Goal: Task Accomplishment & Management: Complete application form

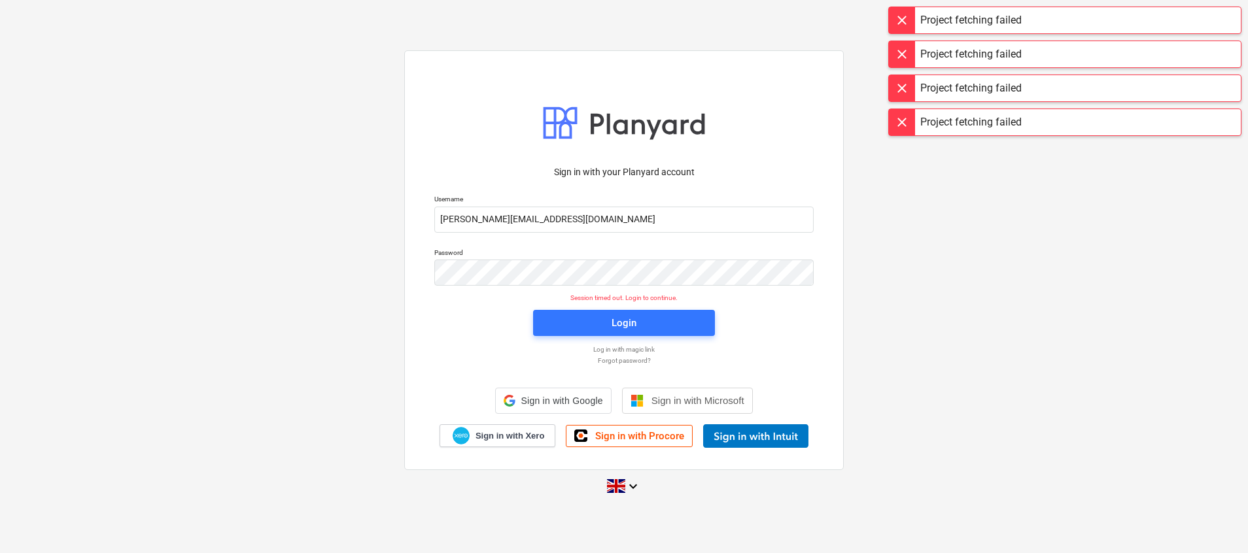
click at [609, 326] on span "Login" at bounding box center [624, 323] width 150 height 17
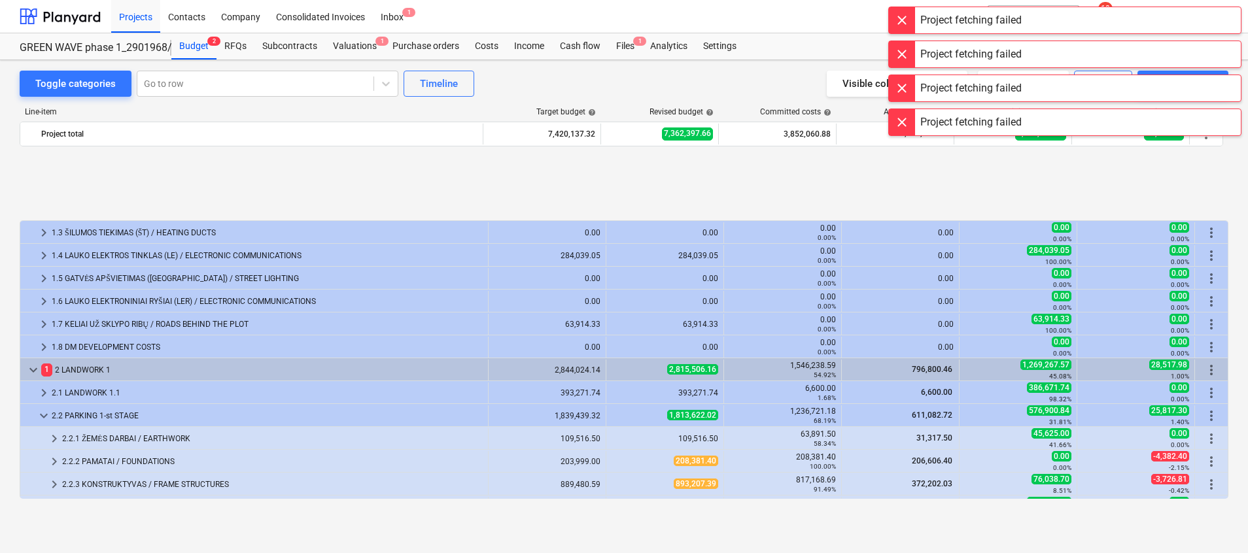
scroll to position [98, 0]
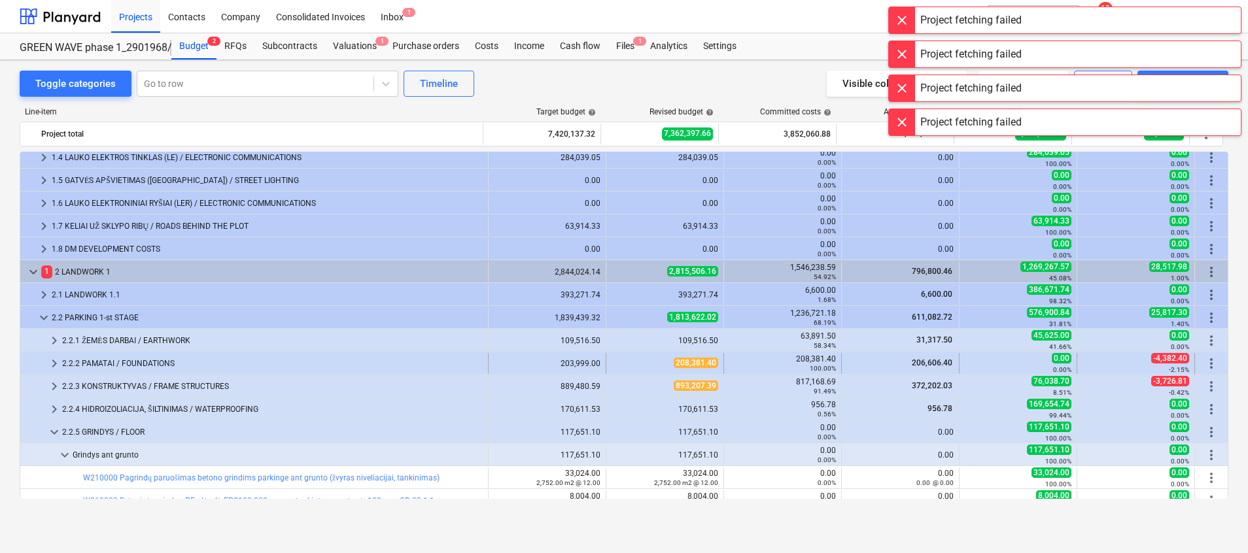
click at [129, 354] on div "2.2.2 PAMATAI / FOUNDATIONS" at bounding box center [272, 363] width 420 height 21
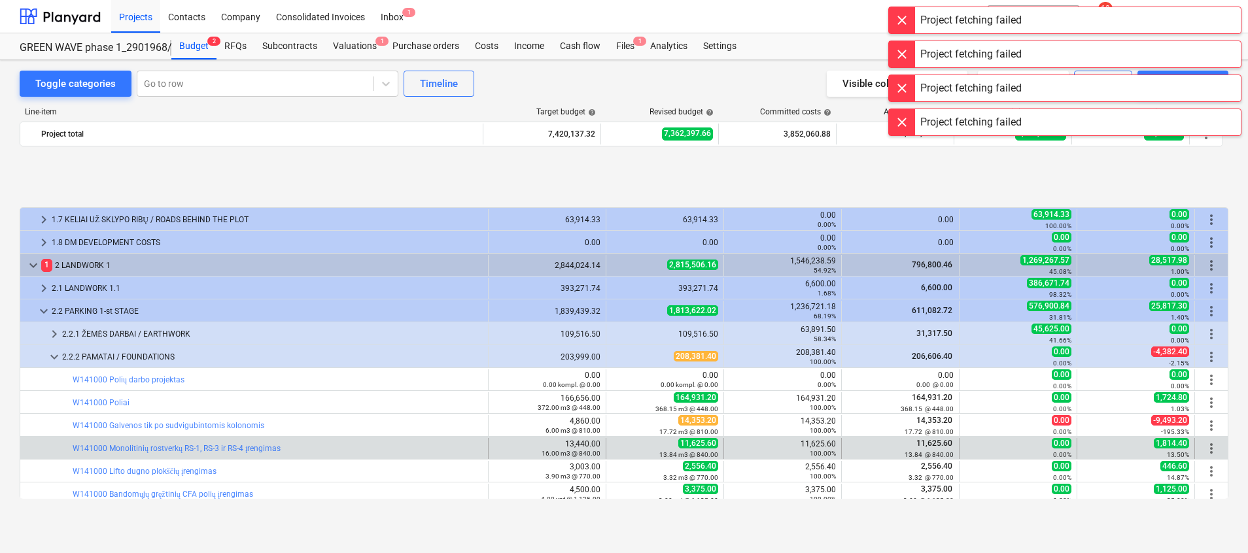
scroll to position [196, 0]
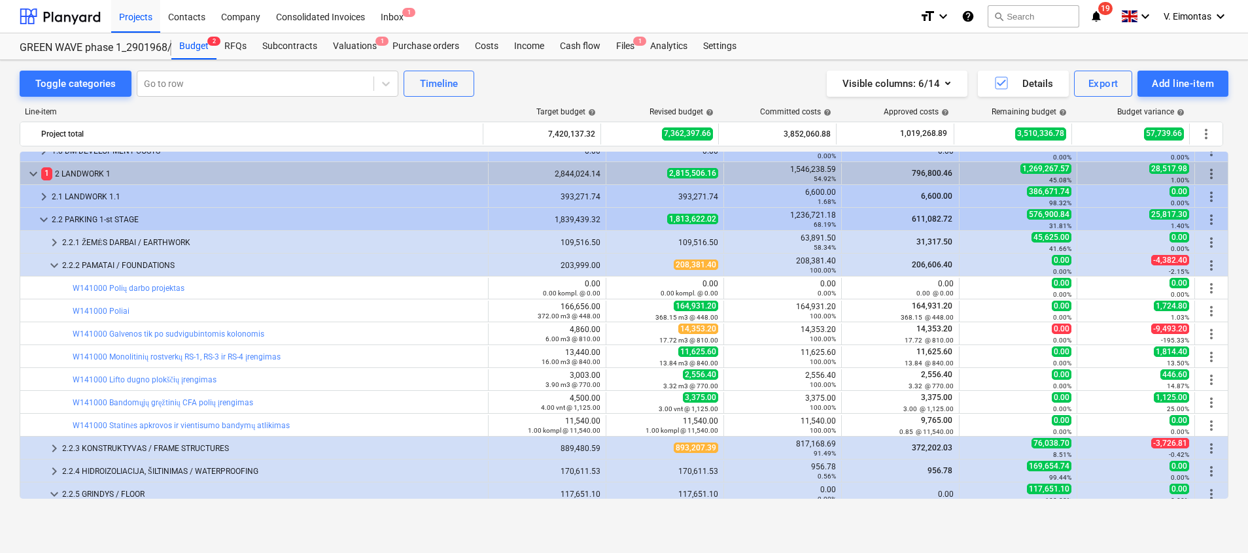
click at [0, 300] on html "Projects Contacts Company Consolidated Invoices Inbox 1 format_size keyboard_ar…" at bounding box center [624, 276] width 1248 height 553
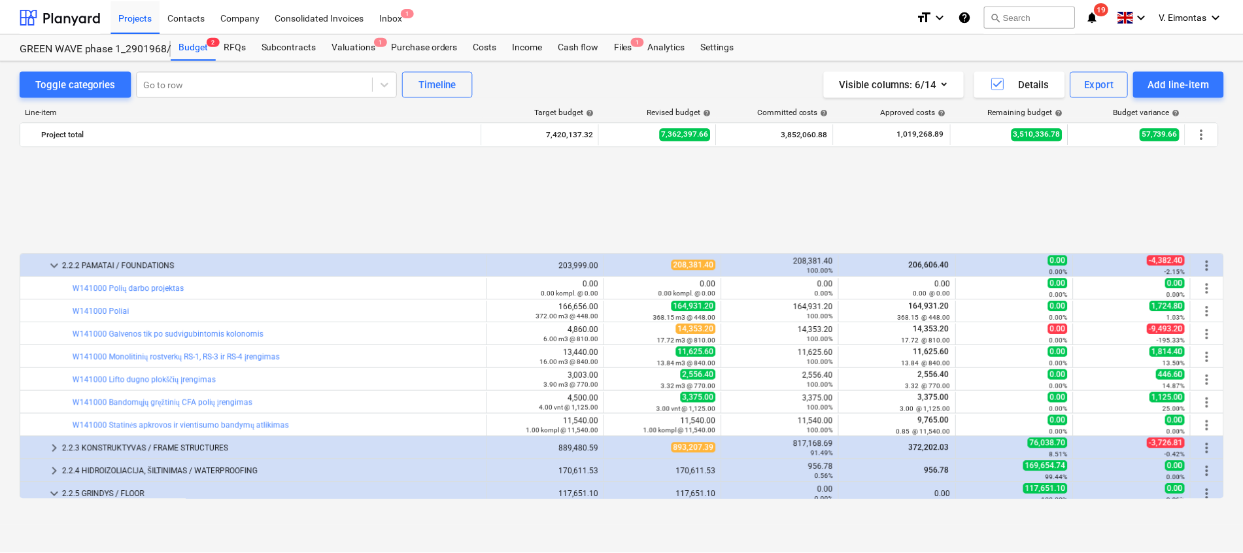
scroll to position [392, 0]
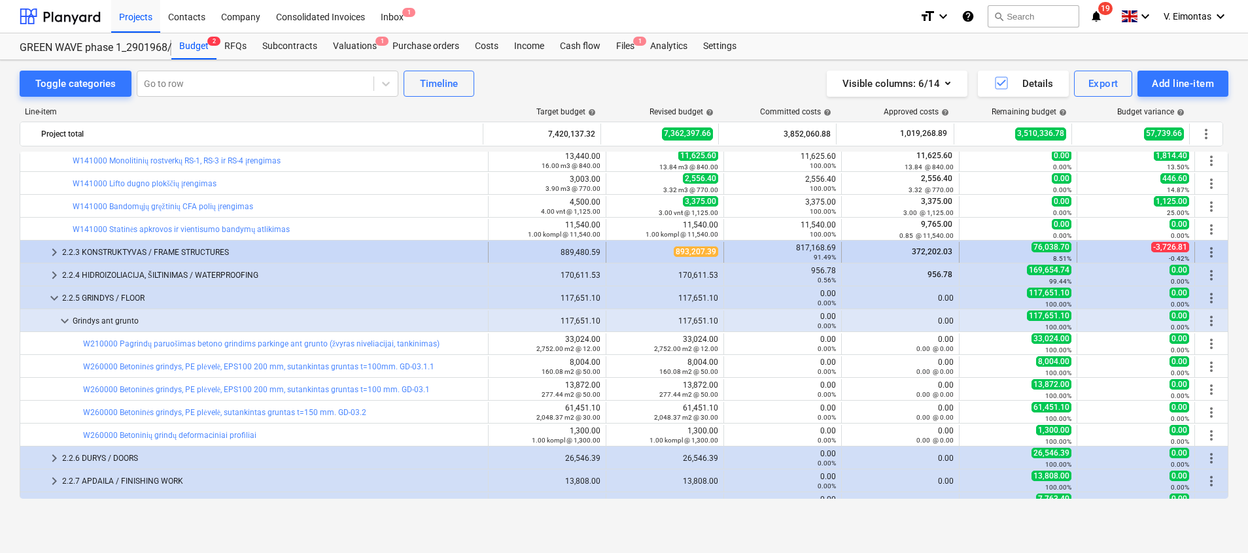
click at [179, 260] on div "2.2.3 KONSTRUKTYVAS / FRAME STRUCTURES" at bounding box center [272, 252] width 420 height 21
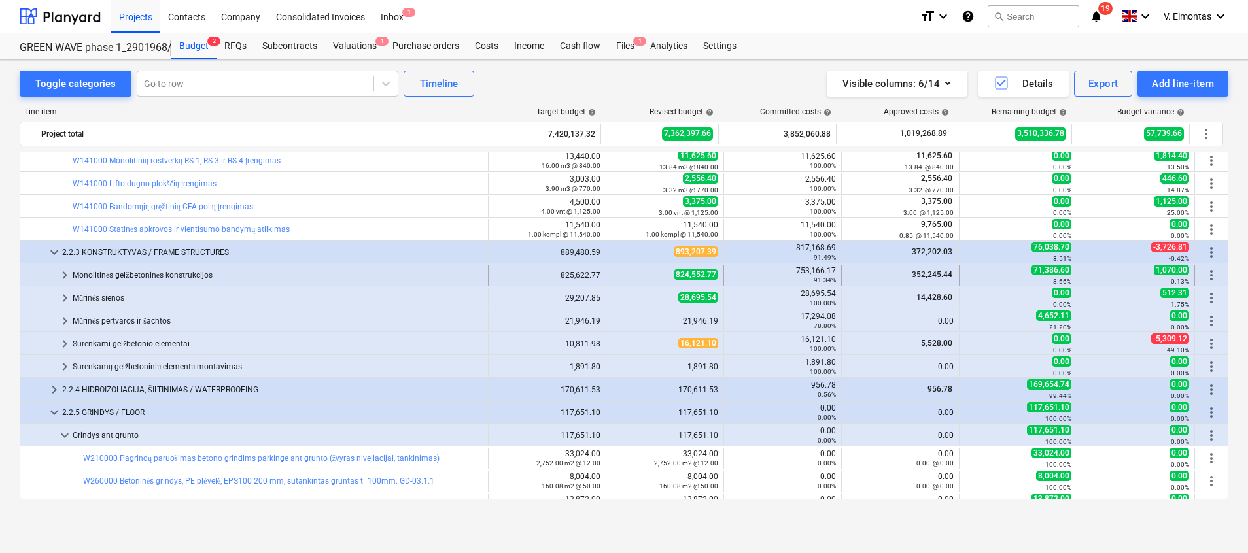
click at [135, 278] on div "Monolitinės gelžbetoninės konstrukcijos" at bounding box center [278, 275] width 410 height 21
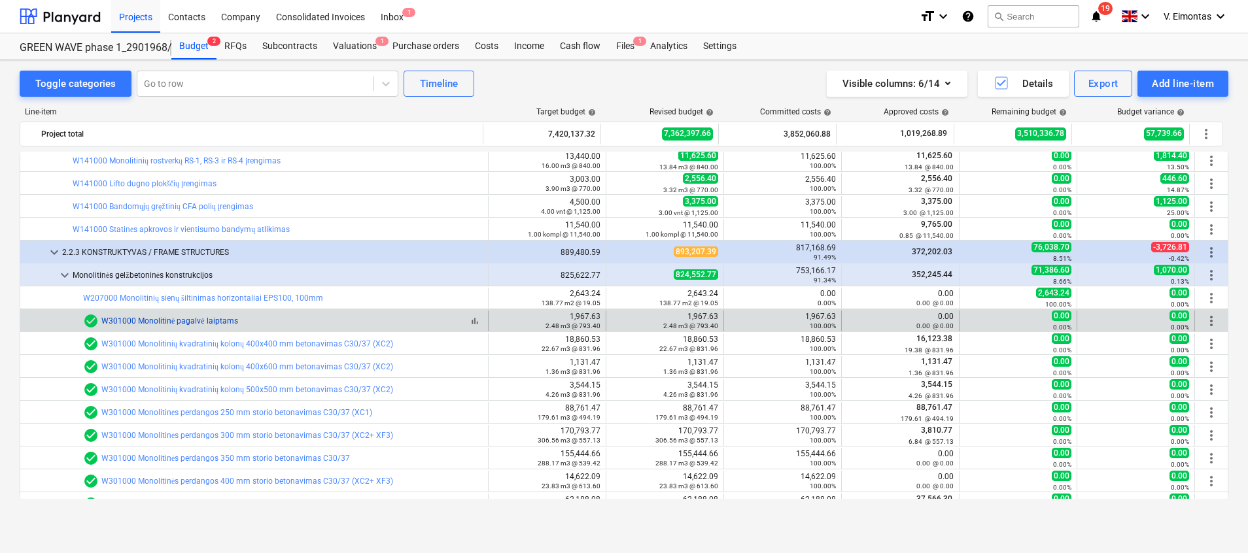
click at [211, 316] on link "W301000 Monolitinė pagalvė laiptams" at bounding box center [169, 320] width 137 height 9
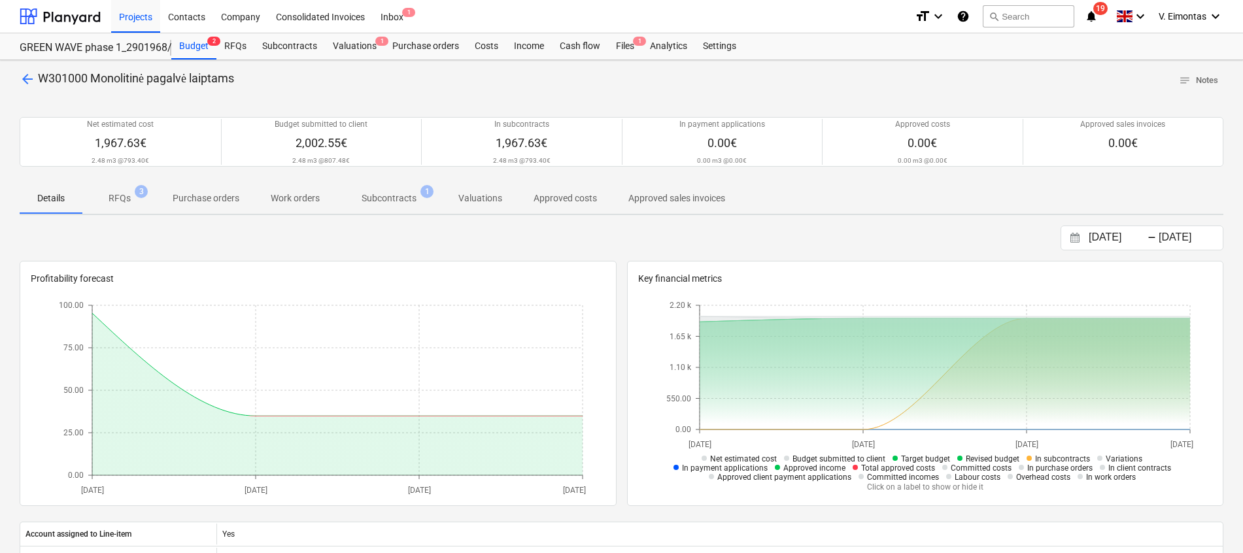
click at [392, 194] on p "Subcontracts" at bounding box center [389, 199] width 55 height 14
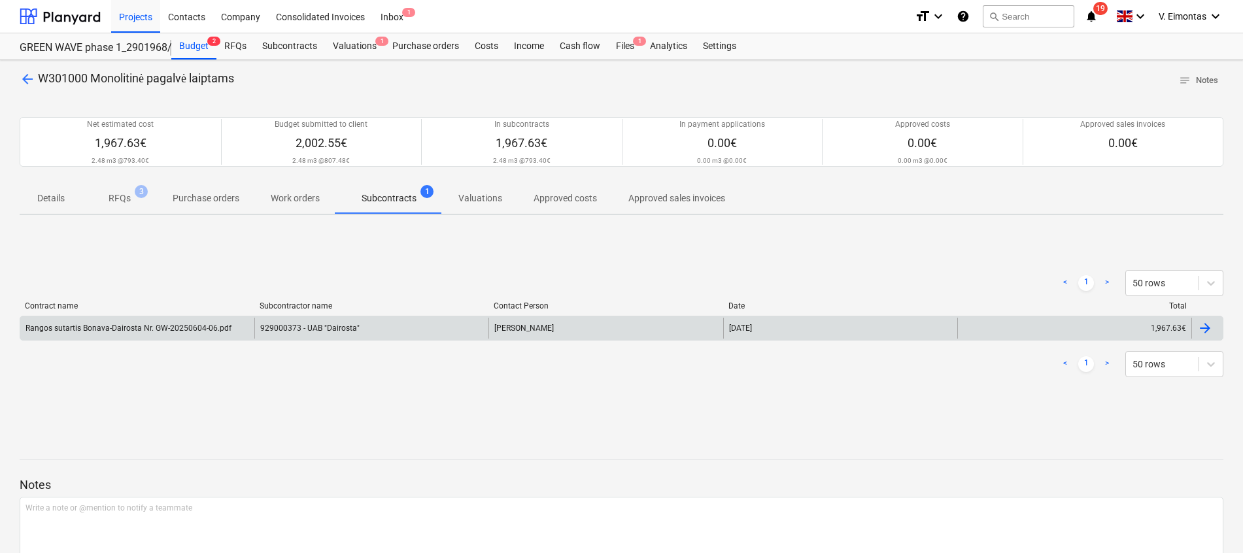
click at [264, 321] on div "929000373 - UAB "Dairosta"" at bounding box center [371, 328] width 234 height 21
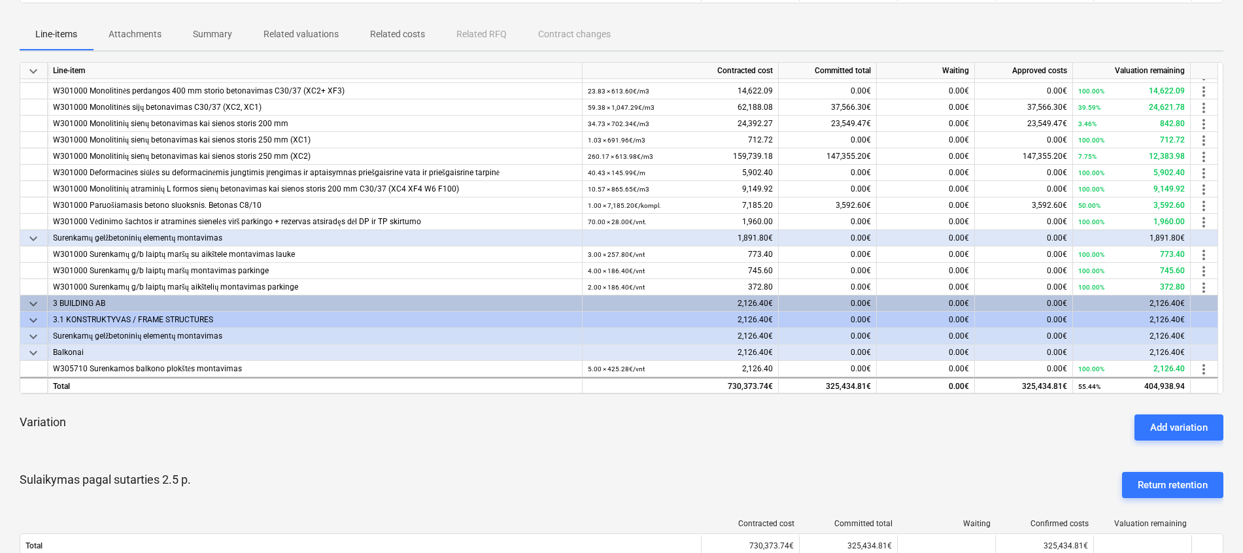
scroll to position [196, 0]
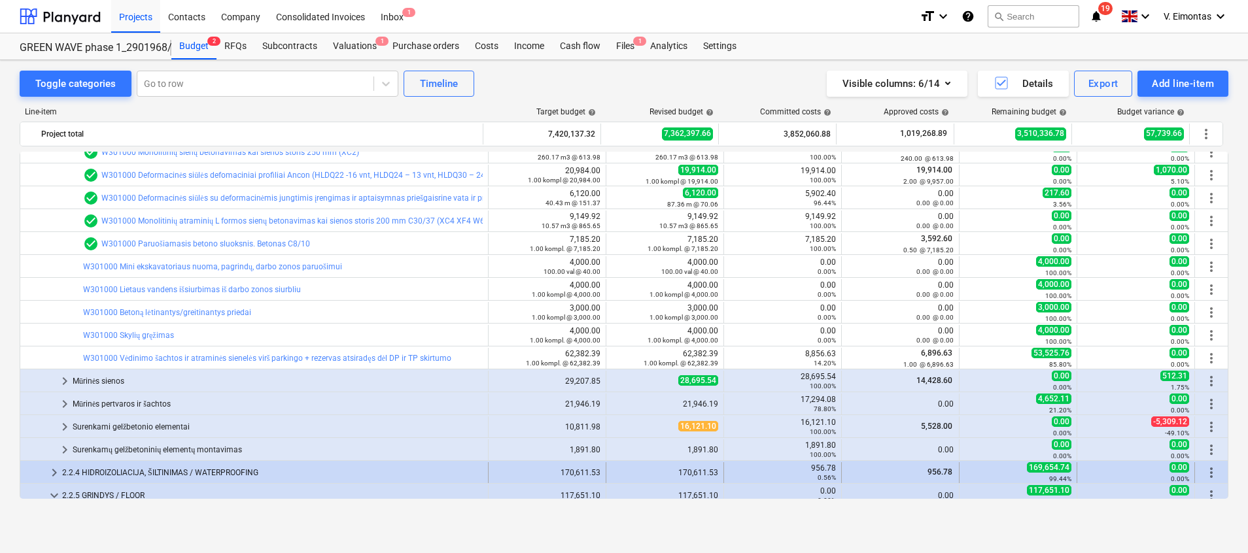
scroll to position [883, 0]
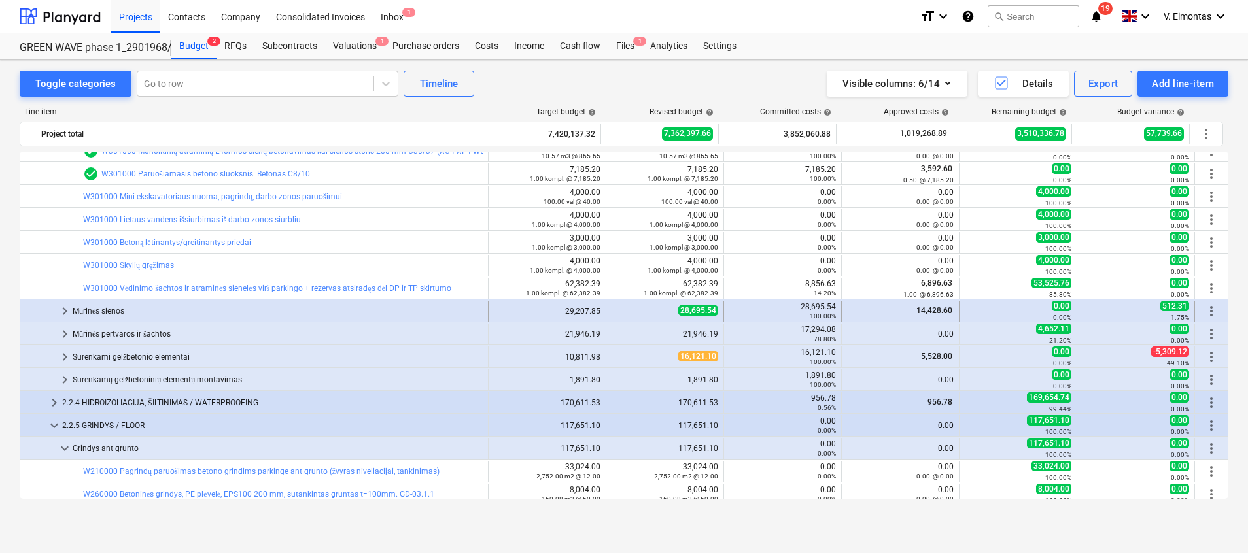
click at [97, 316] on div "Mūrinės sienos" at bounding box center [278, 311] width 410 height 21
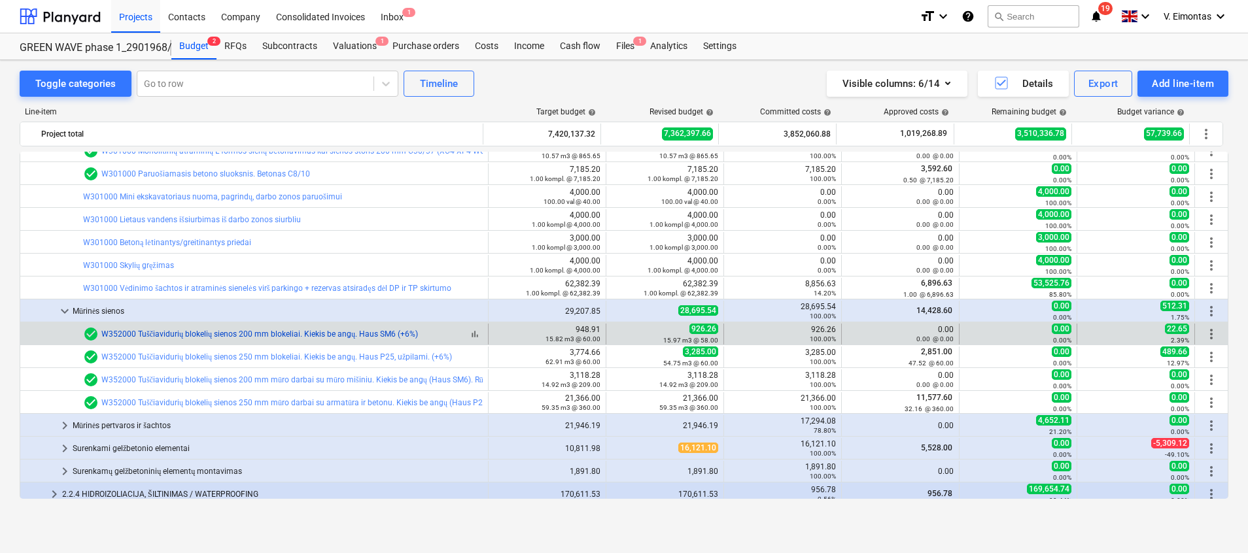
click at [224, 332] on link "W352000 Tuščiavidurių blokelių sienos 200 mm blokeliai. Kiekis be angų. Haus SM…" at bounding box center [259, 334] width 316 height 9
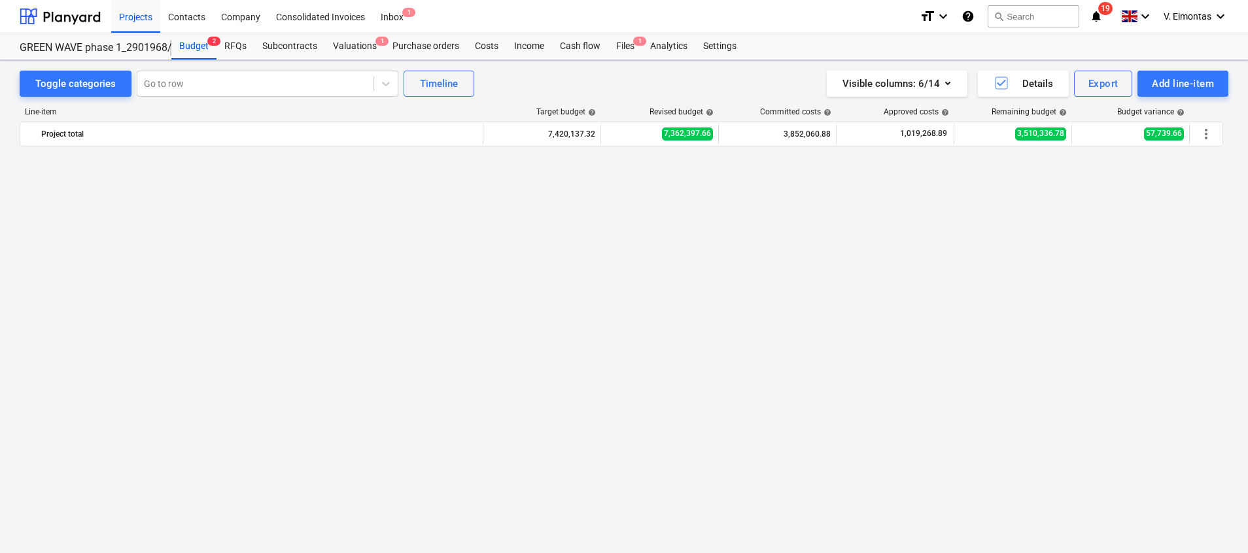
scroll to position [883, 0]
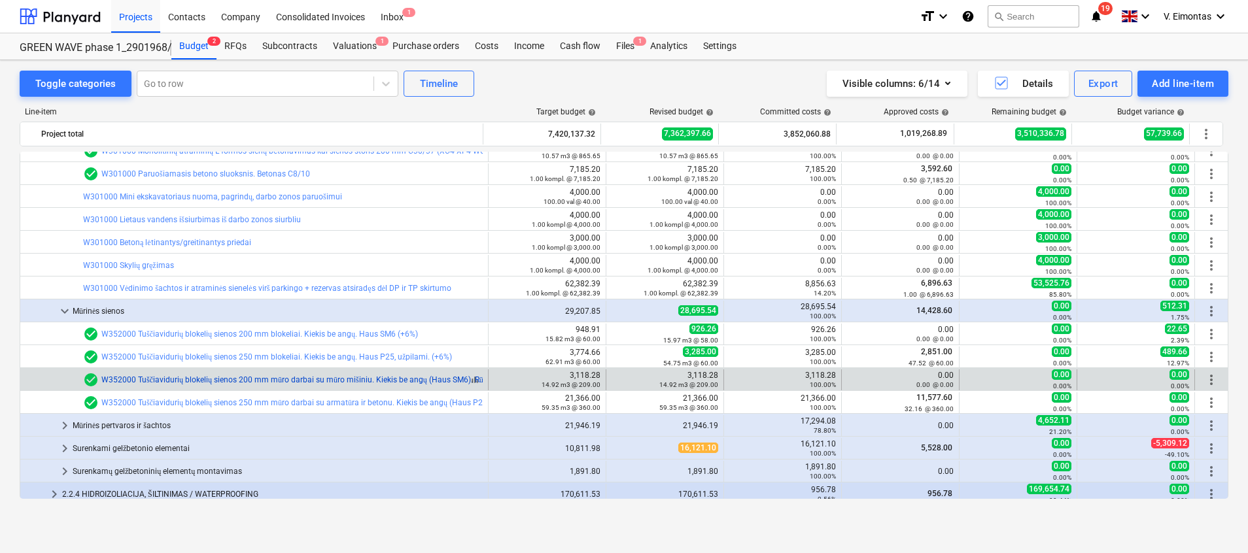
click at [351, 381] on link "W352000 Tuščiavidurių blokelių sienos 200 mm mūro darbai su mūro mišiniu. Kieki…" at bounding box center [298, 379] width 394 height 9
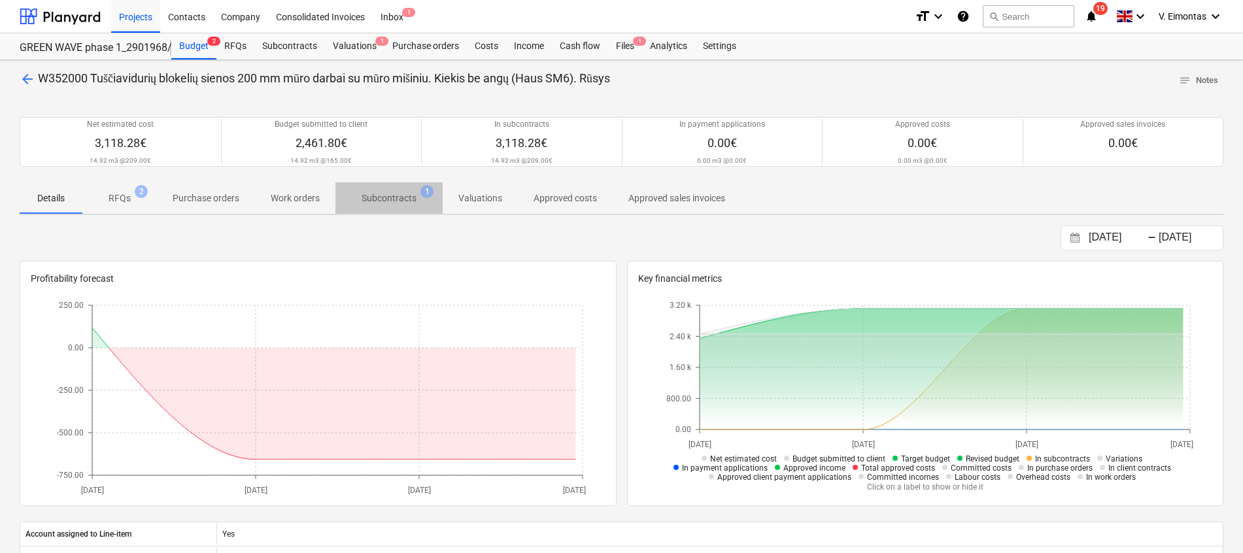
click at [405, 199] on p "Subcontracts" at bounding box center [389, 199] width 55 height 14
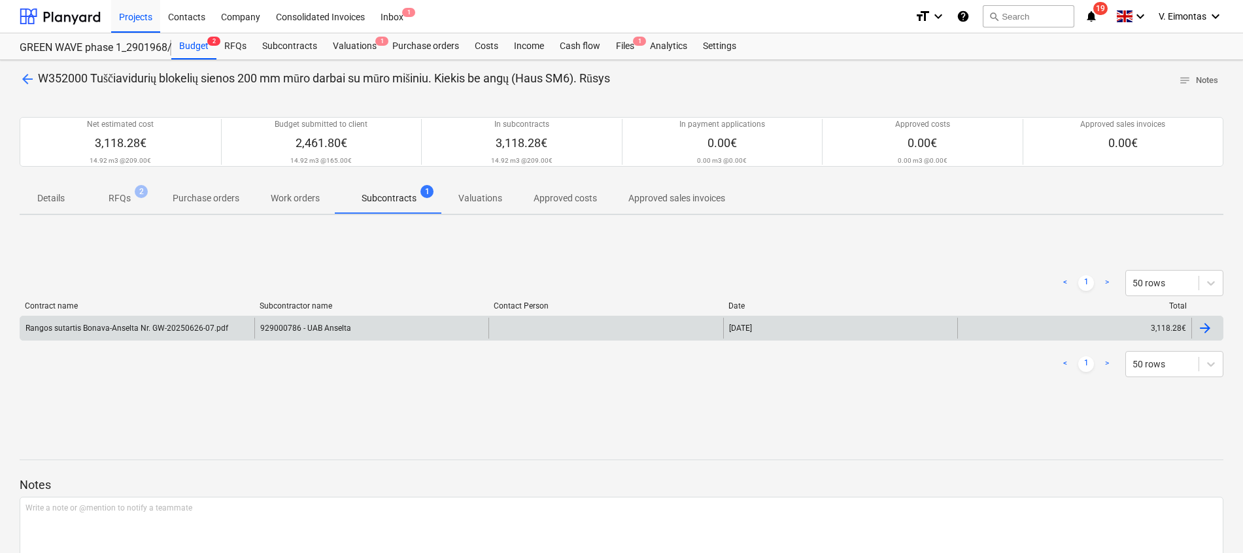
click at [316, 324] on div "929000786 - UAB Anselta" at bounding box center [371, 328] width 234 height 21
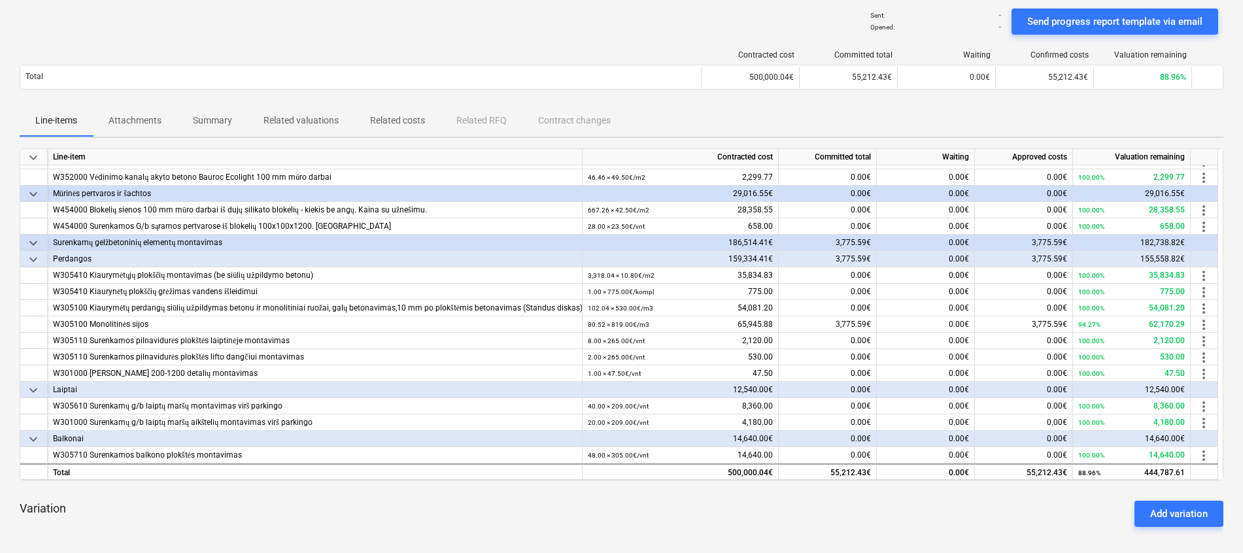
scroll to position [143, 0]
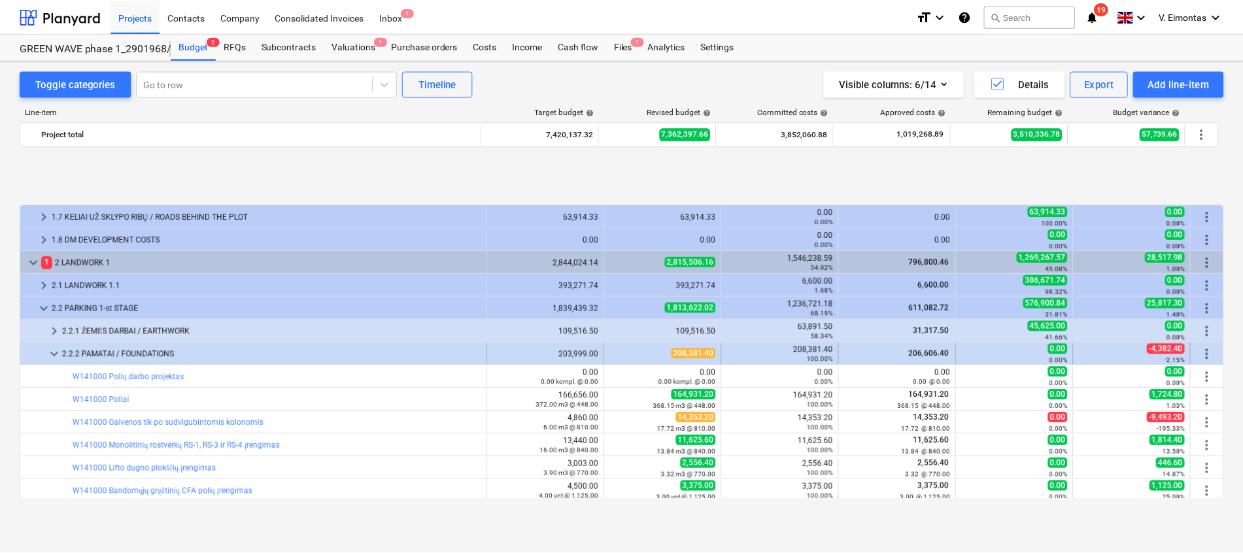
scroll to position [196, 0]
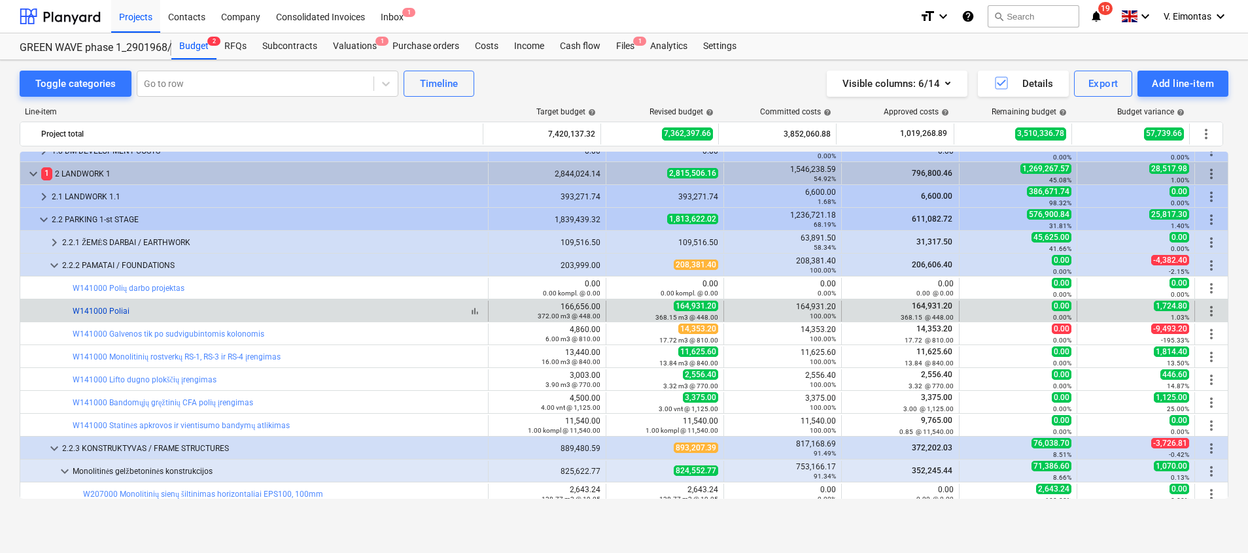
click at [116, 311] on link "W141000 Poliai" at bounding box center [101, 311] width 57 height 9
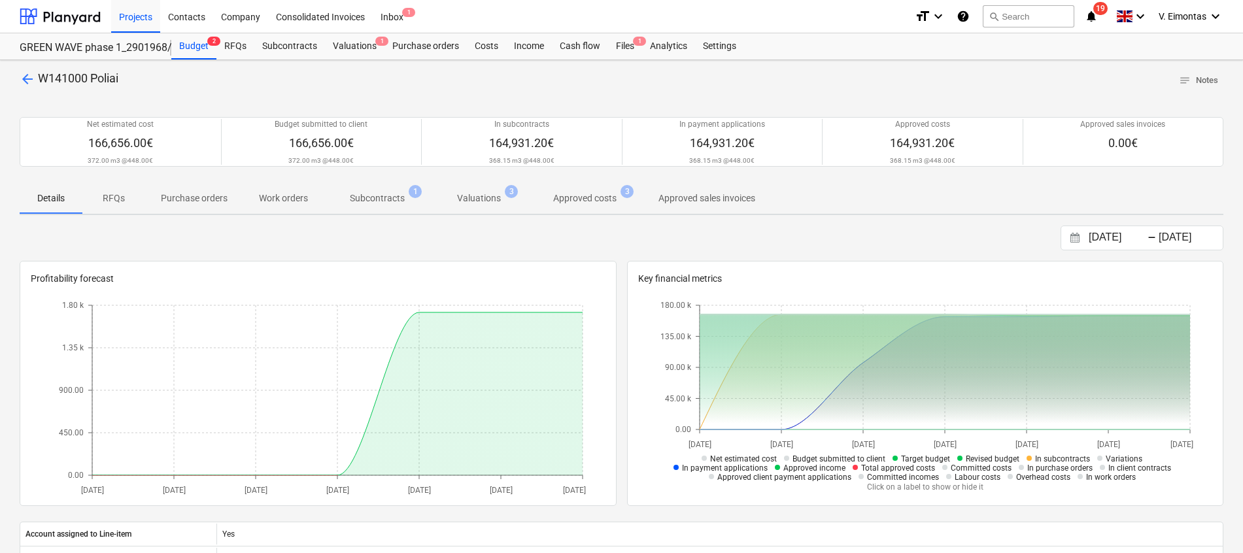
click at [385, 200] on p "Subcontracts" at bounding box center [377, 199] width 55 height 14
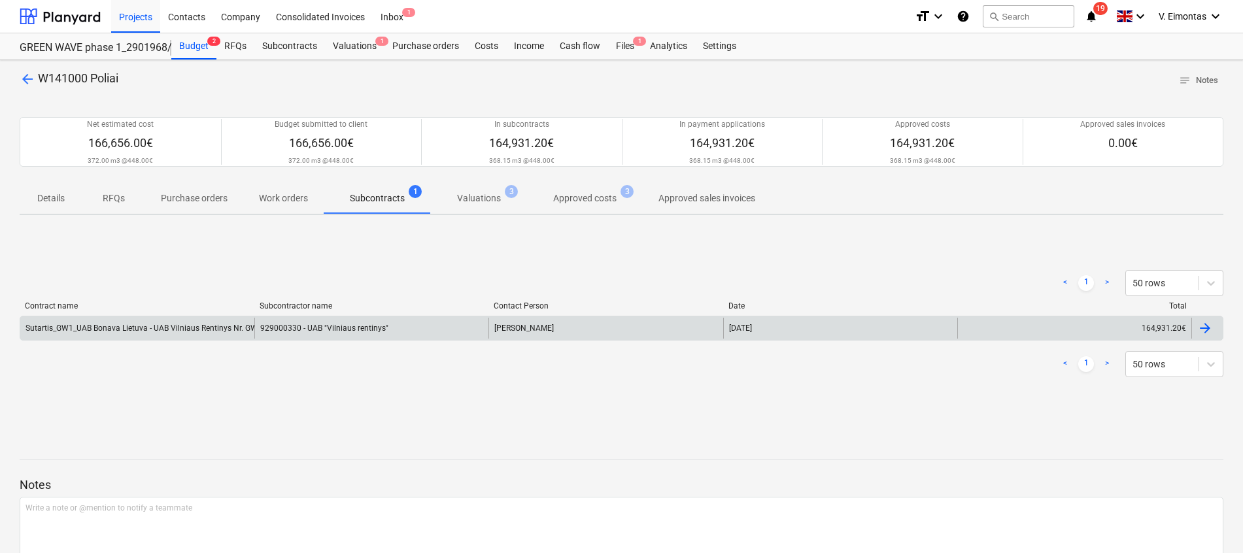
click at [228, 333] on div "Sutartis_GW1_UAB Bonava Lietuva - UAB Vilniaus Rentinys Nr. GW-20250128-2" at bounding box center [137, 328] width 234 height 21
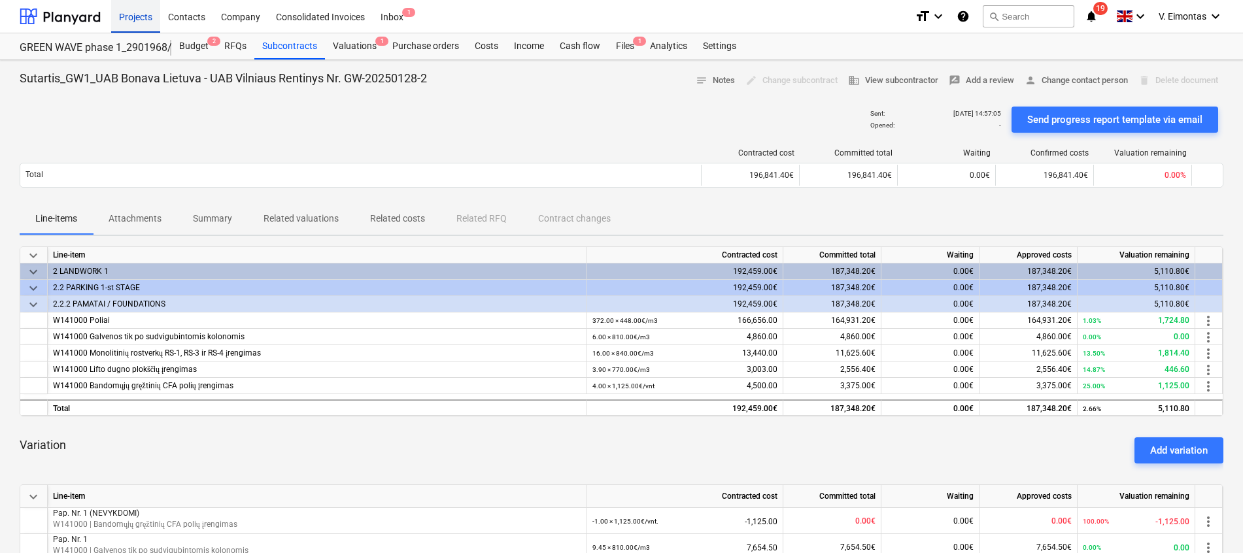
click at [117, 26] on div "Projects" at bounding box center [135, 15] width 49 height 33
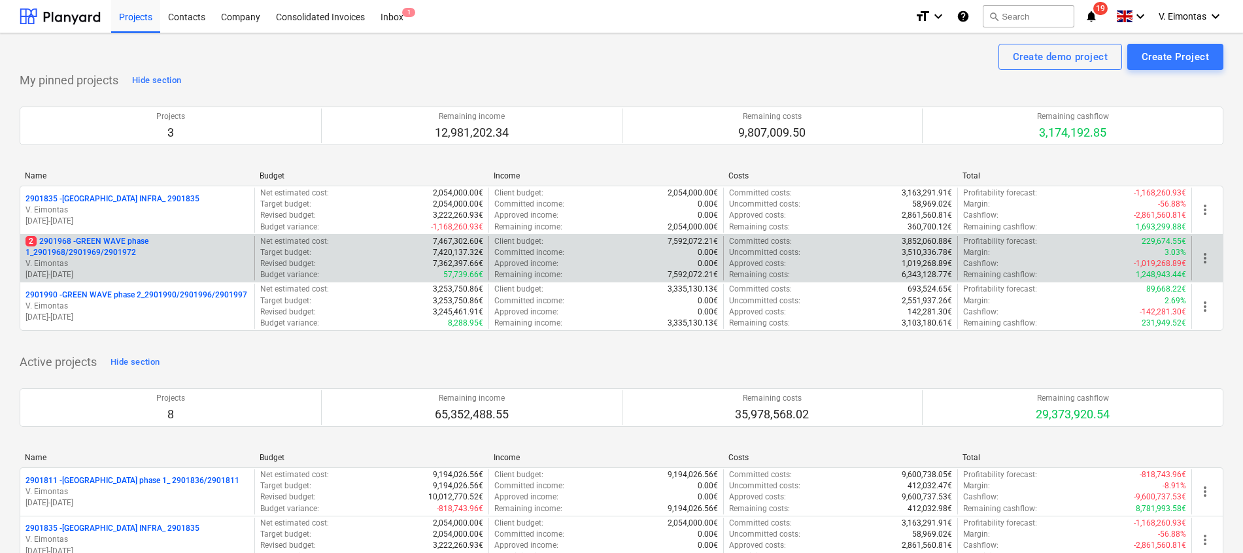
click at [128, 253] on p "2 2901968 - GREEN WAVE phase 1_2901968/2901969/2901972" at bounding box center [138, 247] width 224 height 22
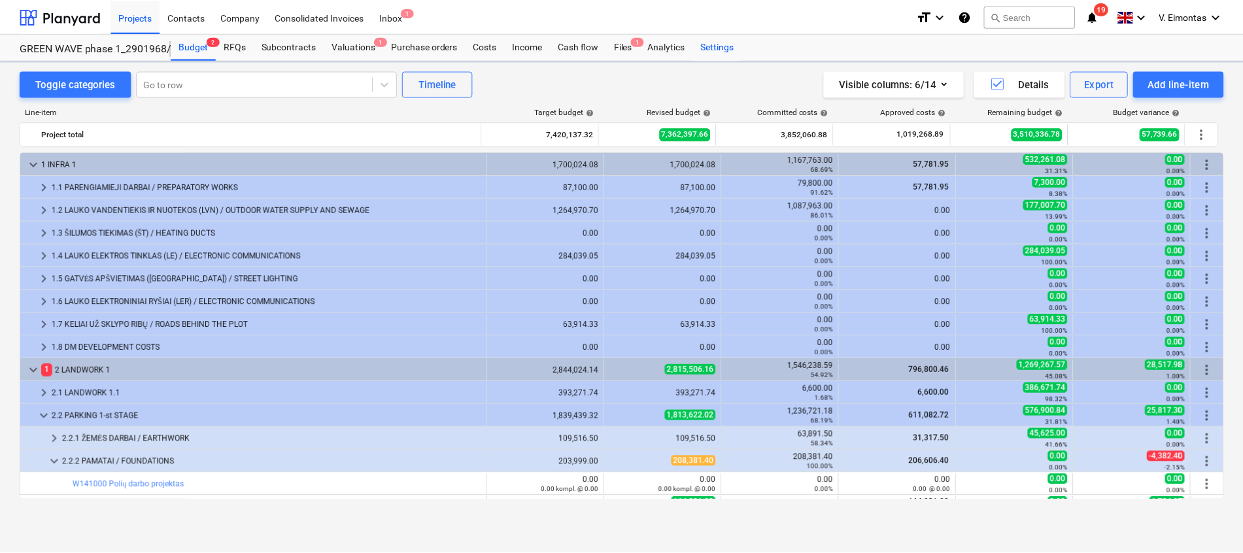
scroll to position [196, 0]
click at [635, 46] on span "1" at bounding box center [639, 41] width 13 height 9
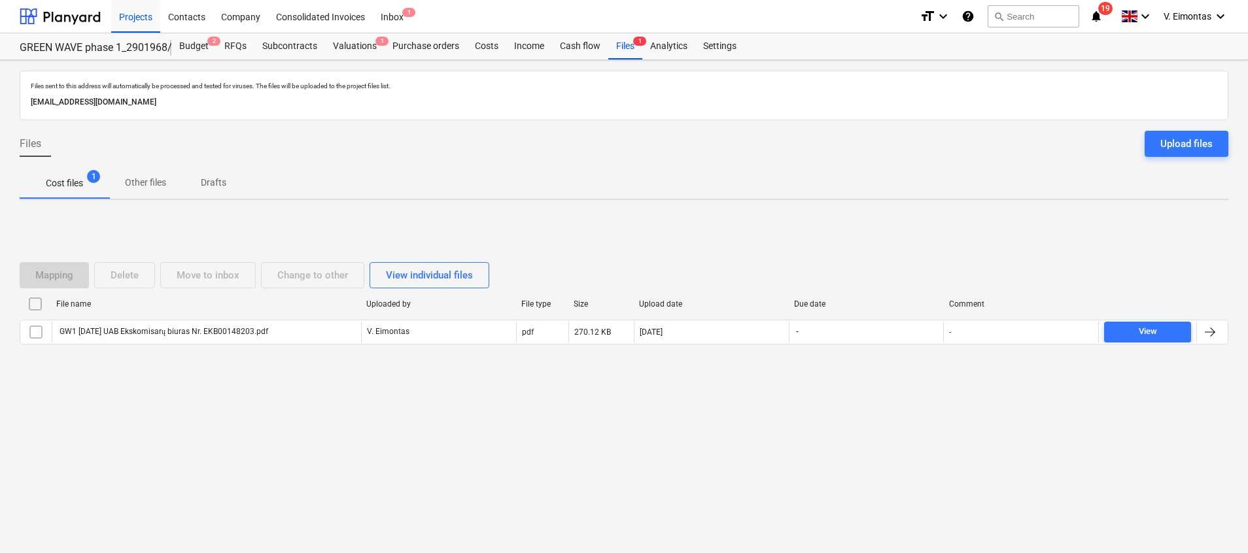
click at [578, 240] on div "Mapping Delete Move to inbox Change to other View individual files File name Up…" at bounding box center [624, 309] width 1208 height 196
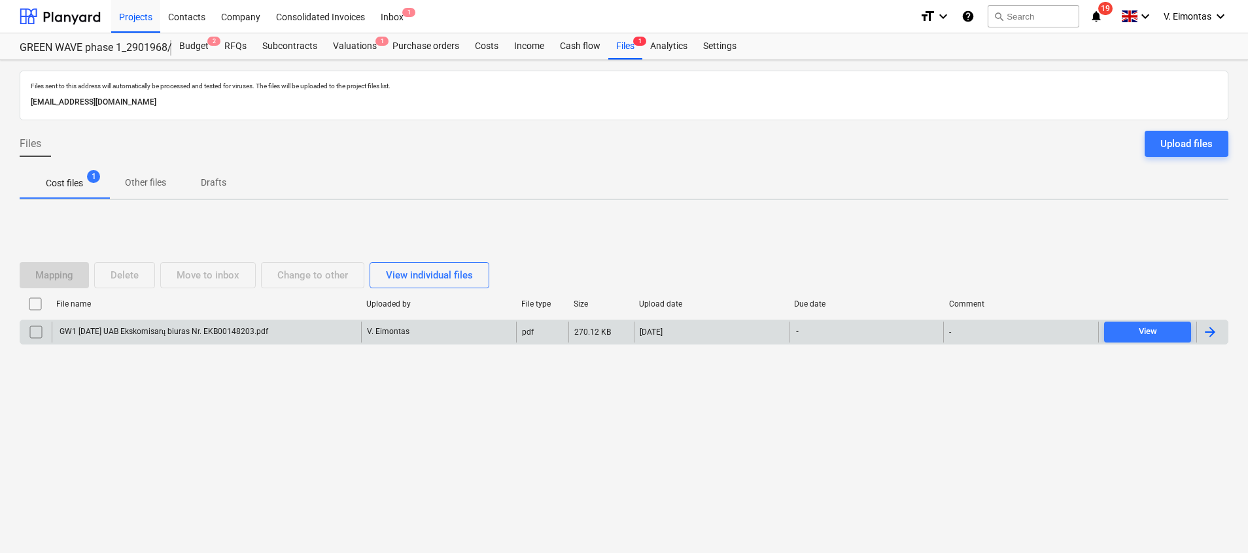
click at [230, 330] on div "GW1 [DATE] UAB Ekskomisarų biuras Nr. EKB00148203.pdf" at bounding box center [163, 332] width 211 height 10
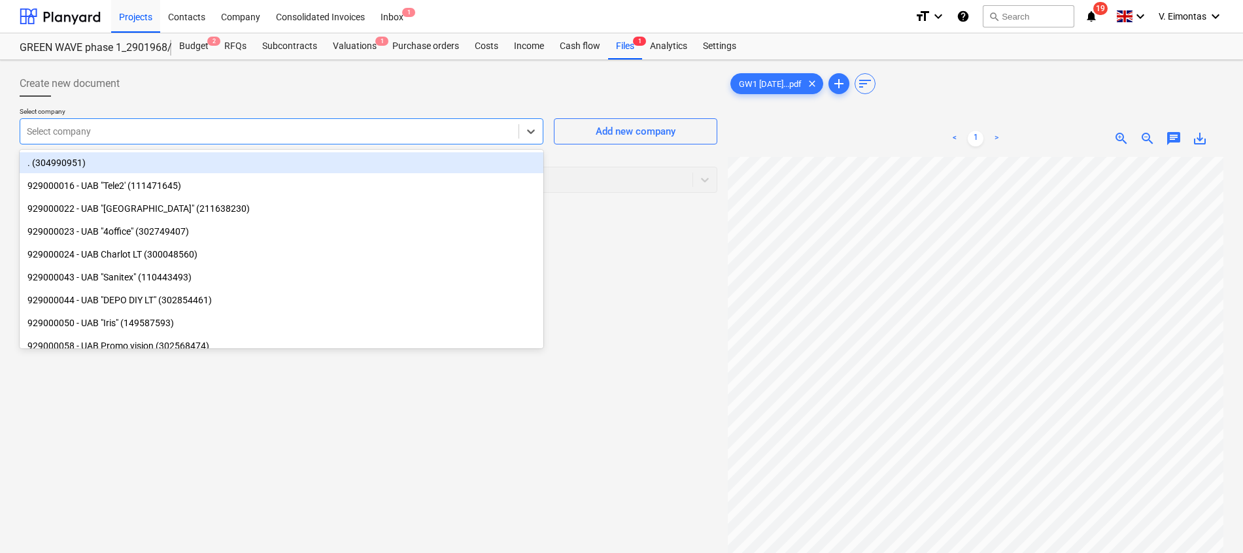
click at [335, 133] on div at bounding box center [269, 131] width 485 height 13
type input "eks"
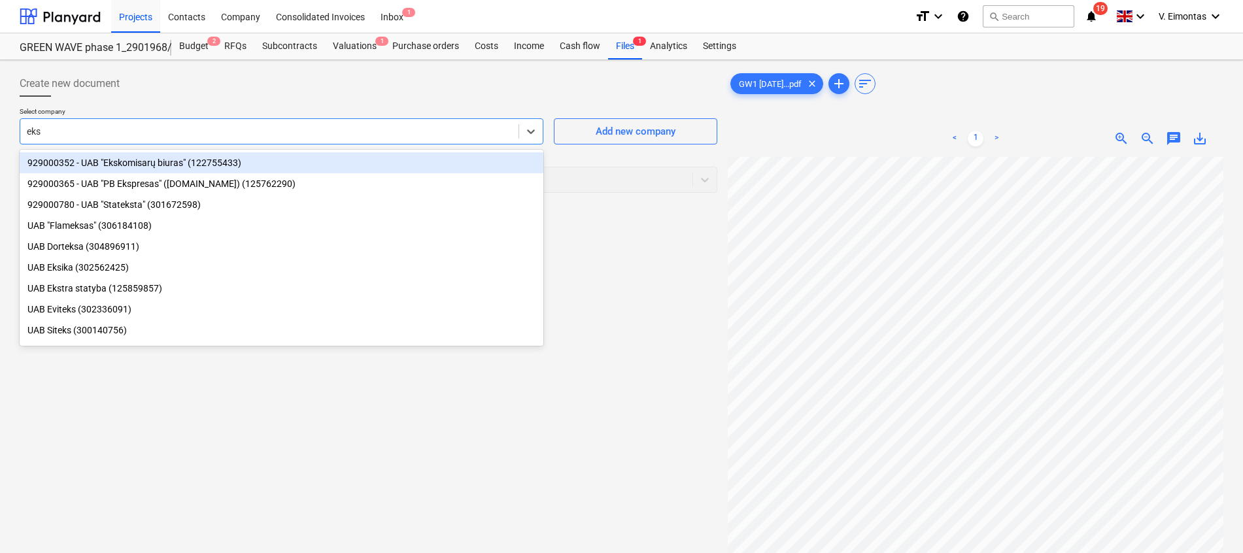
click at [171, 156] on div "929000352 - UAB "Ekskomisarų biuras" (122755433)" at bounding box center [282, 162] width 524 height 21
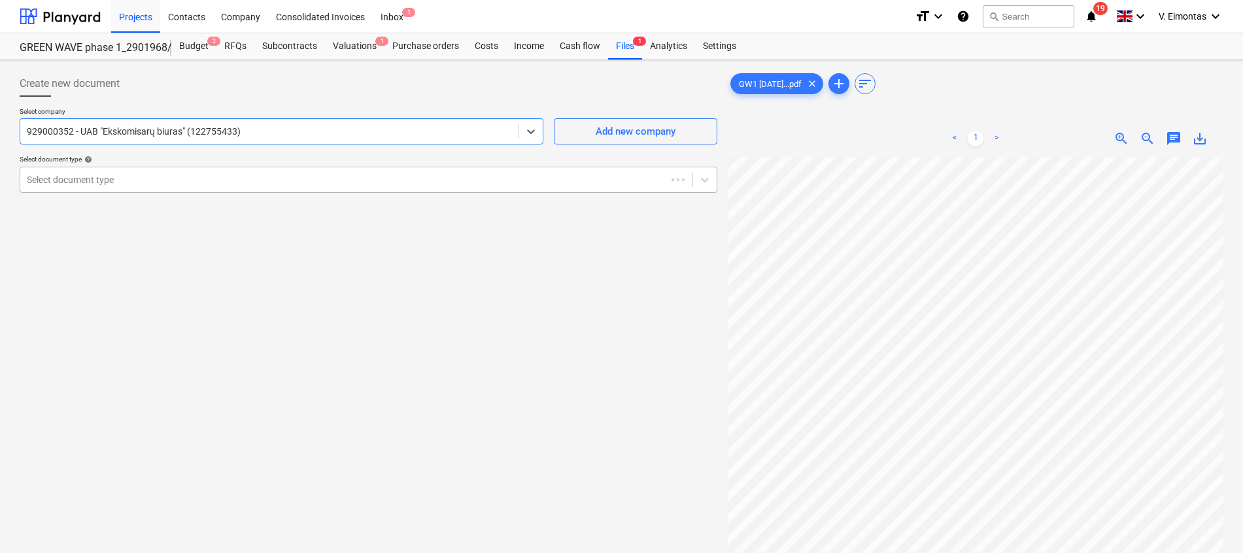
click at [173, 177] on div at bounding box center [343, 179] width 633 height 13
click at [215, 158] on div "Select document type help" at bounding box center [369, 159] width 698 height 9
click at [386, 366] on div "Create new document Select company 929000352 - UAB "Ekskomisarų biuras" (122755…" at bounding box center [368, 371] width 708 height 613
click at [147, 329] on div "Create new document Select company 929000352 - UAB "Ekskomisarų biuras" (122755…" at bounding box center [368, 371] width 708 height 613
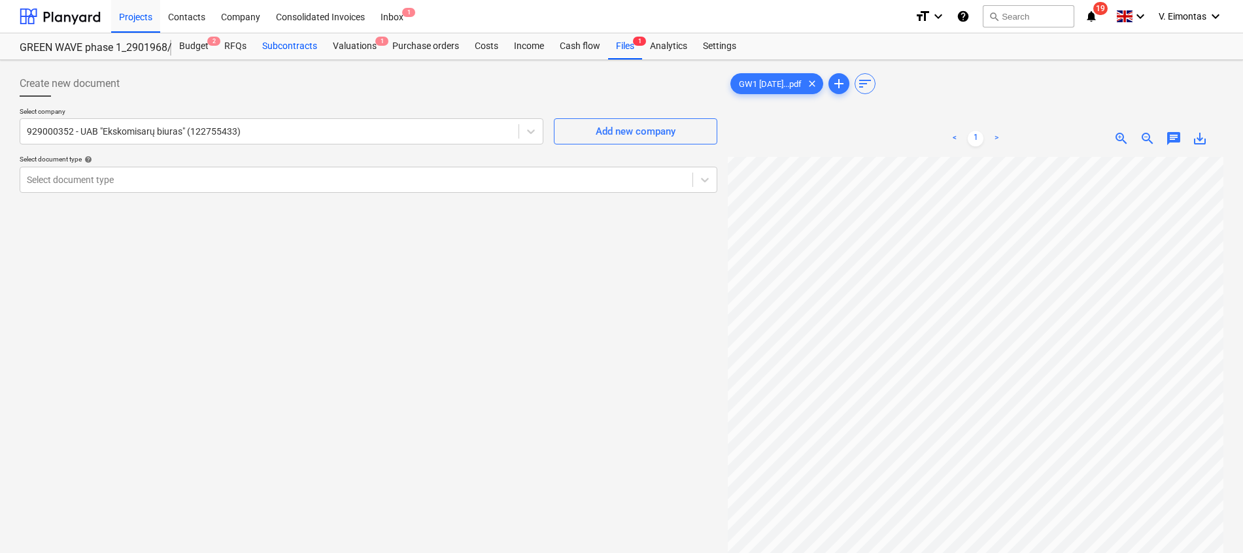
click at [305, 46] on div "Subcontracts" at bounding box center [289, 46] width 71 height 26
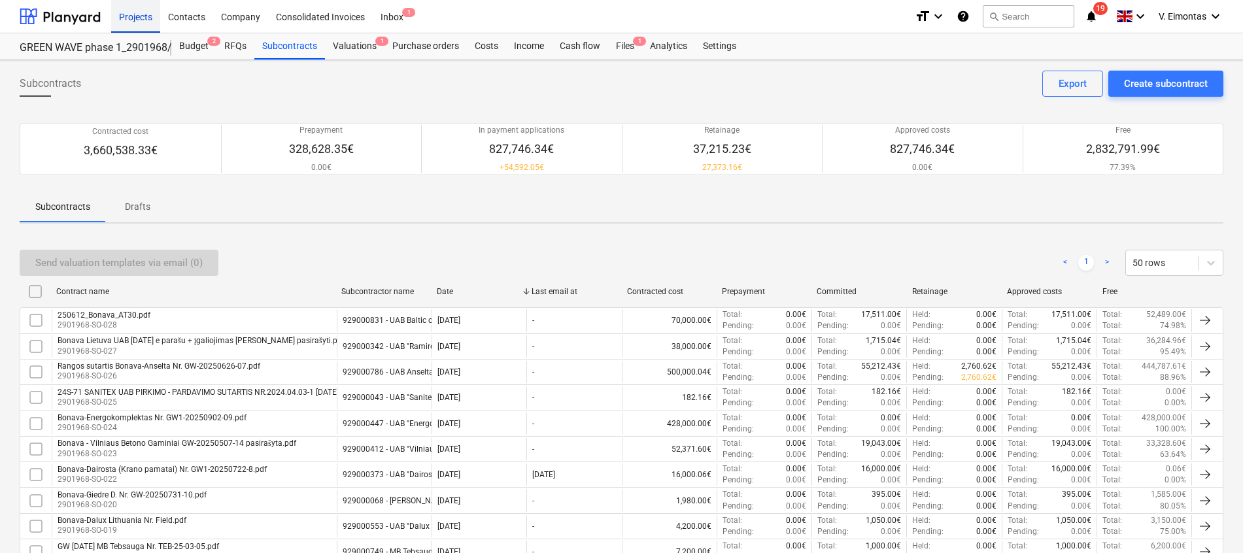
click at [131, 20] on div "Projects" at bounding box center [135, 15] width 49 height 33
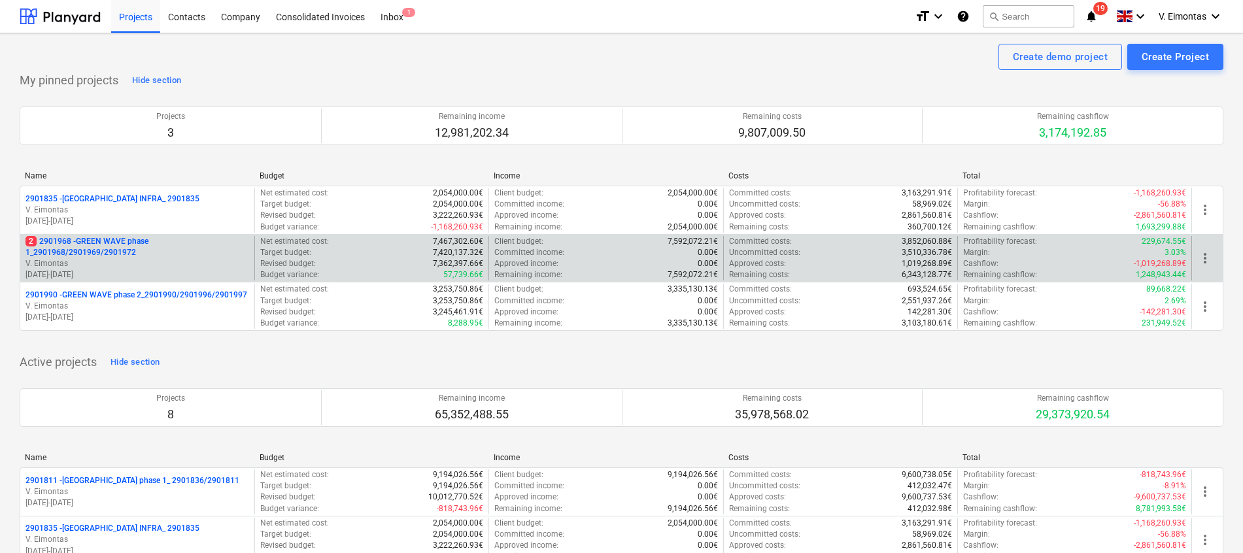
click at [121, 247] on p "2 2901968 - GREEN WAVE phase 1_2901968/2901969/2901972" at bounding box center [138, 247] width 224 height 22
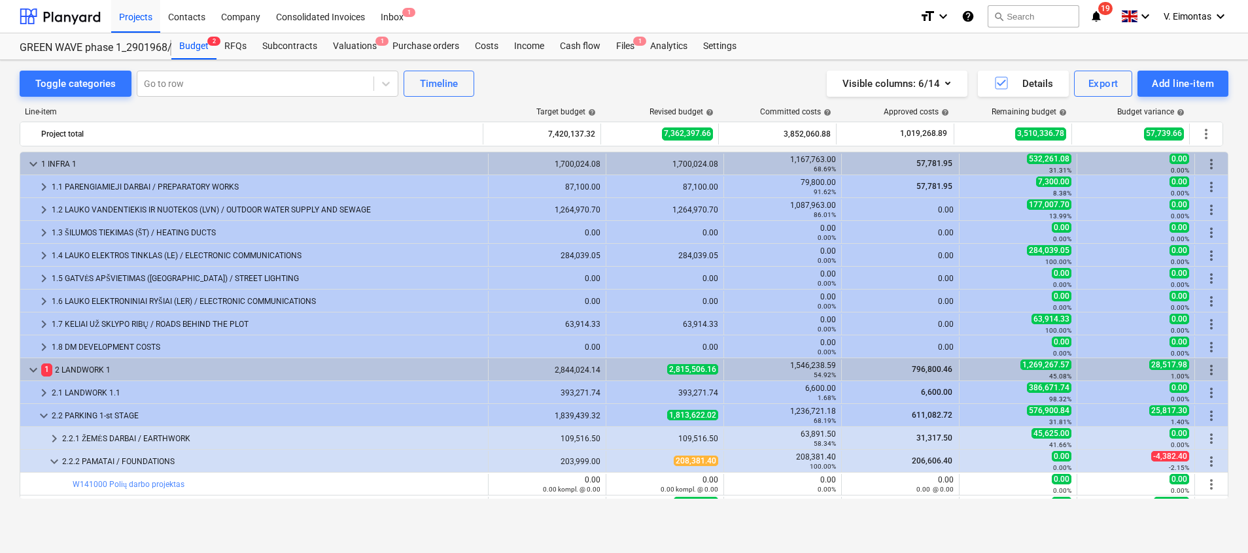
scroll to position [196, 0]
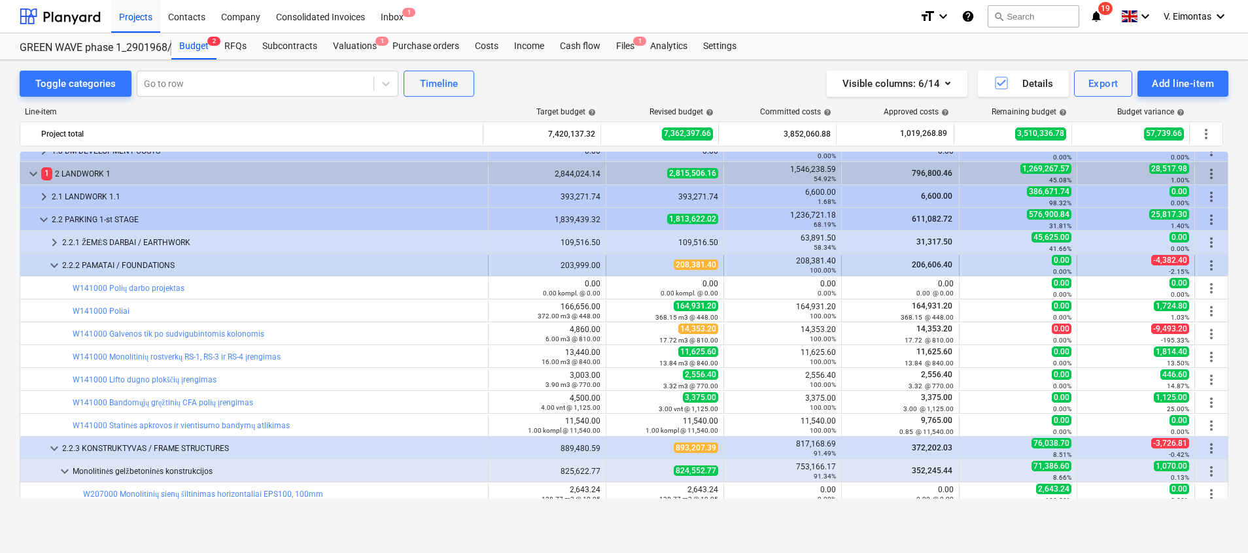
click at [54, 265] on span "keyboard_arrow_down" at bounding box center [54, 266] width 16 height 16
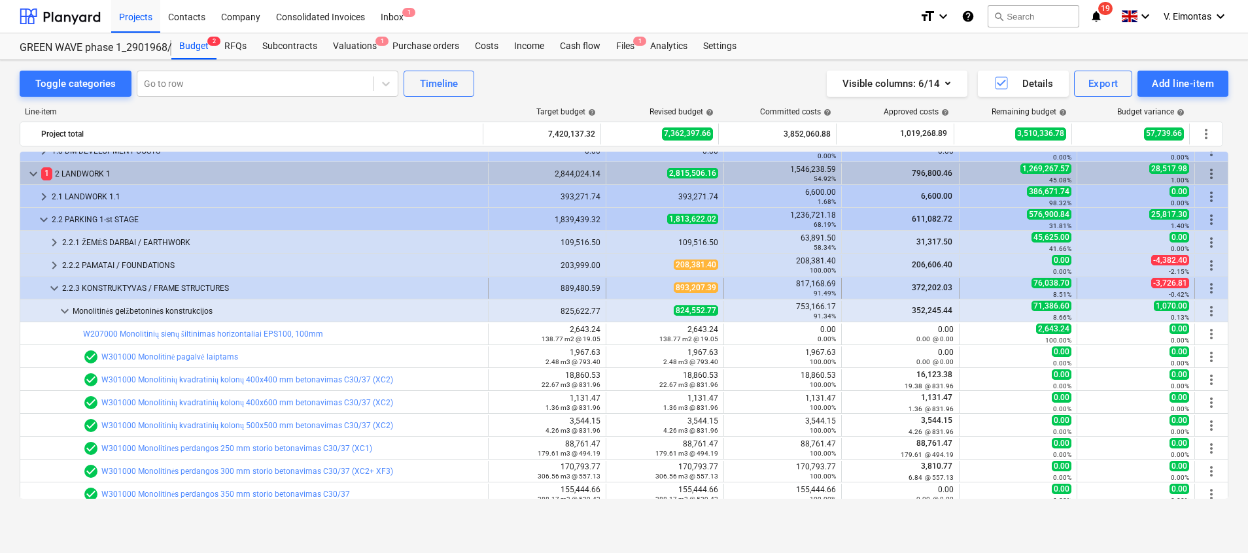
click at [58, 286] on span "keyboard_arrow_down" at bounding box center [54, 289] width 16 height 16
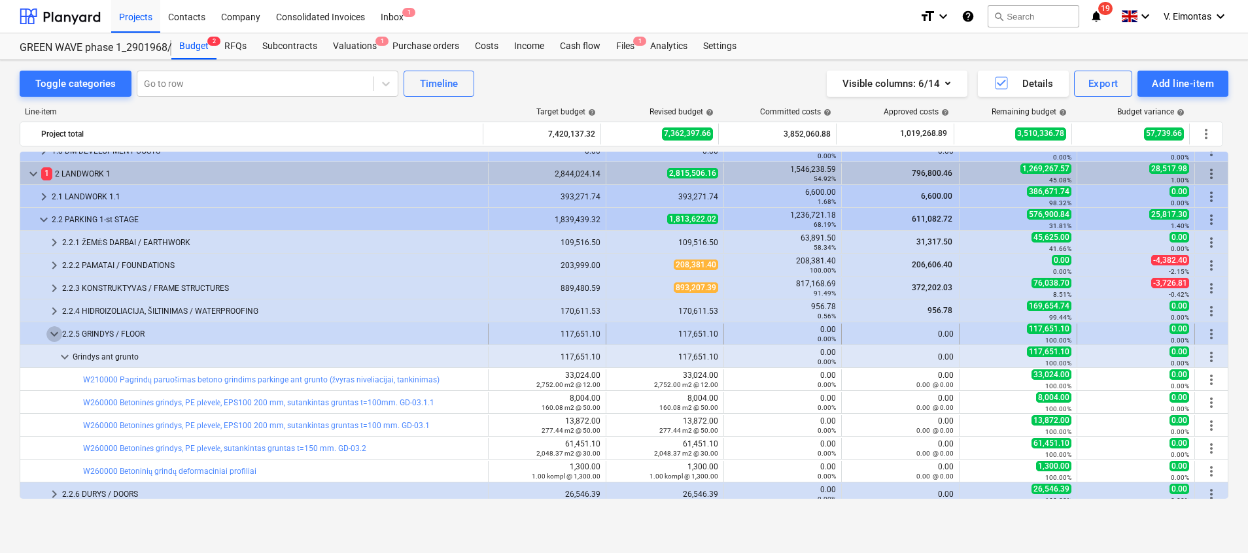
click at [56, 328] on span "keyboard_arrow_down" at bounding box center [54, 334] width 16 height 16
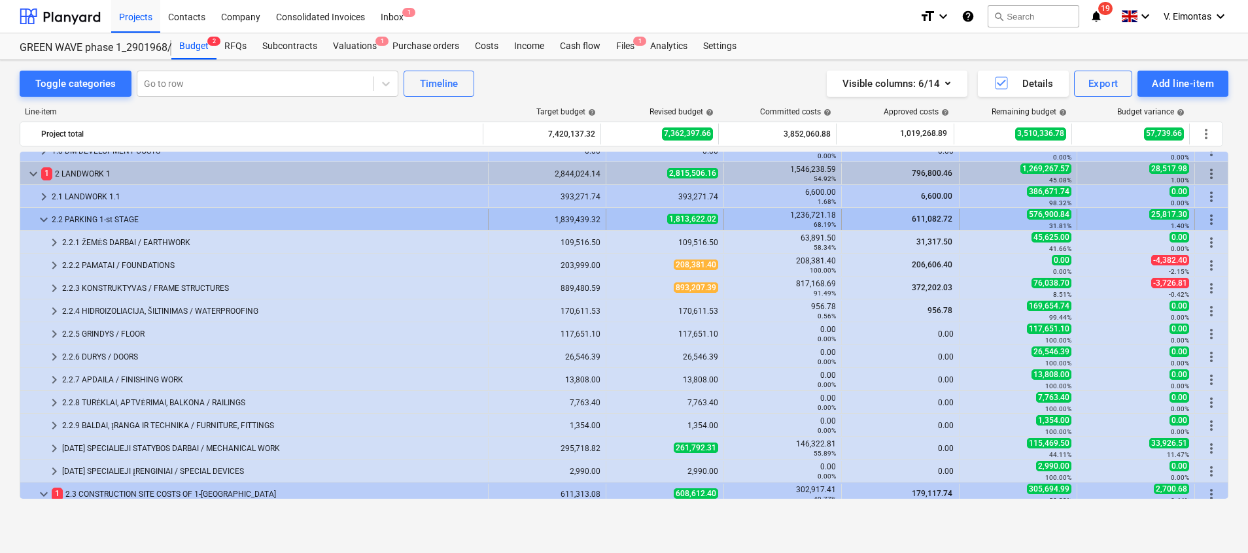
click at [48, 218] on span "keyboard_arrow_down" at bounding box center [44, 220] width 16 height 16
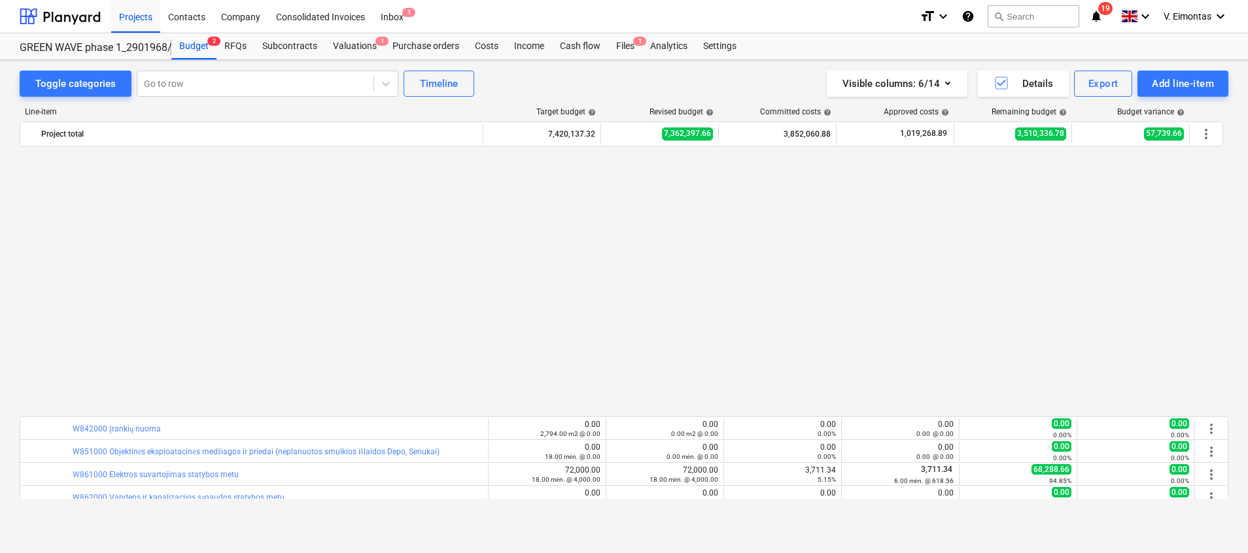
scroll to position [785, 0]
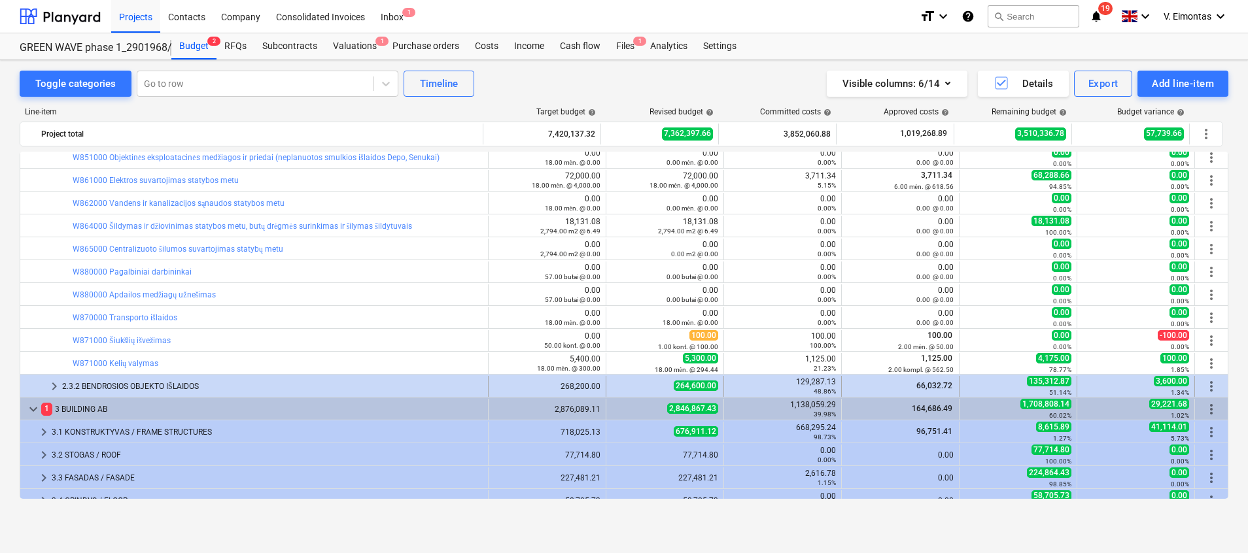
click at [140, 392] on div "2.3.2 BENDROSIOS OBJEKTO IŠLAIDOS" at bounding box center [272, 386] width 420 height 21
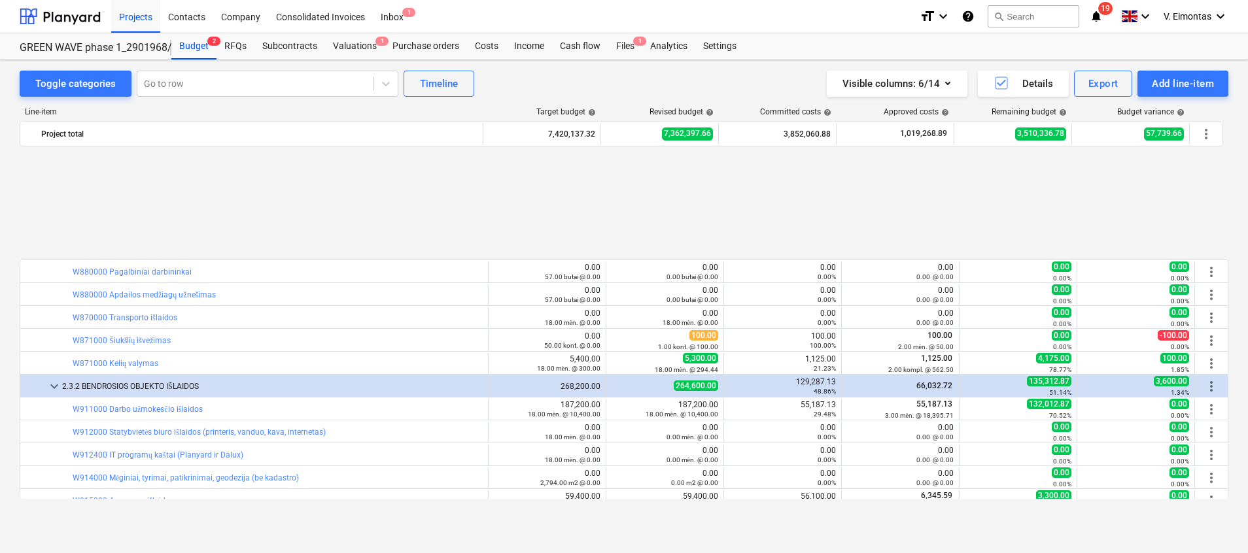
scroll to position [981, 0]
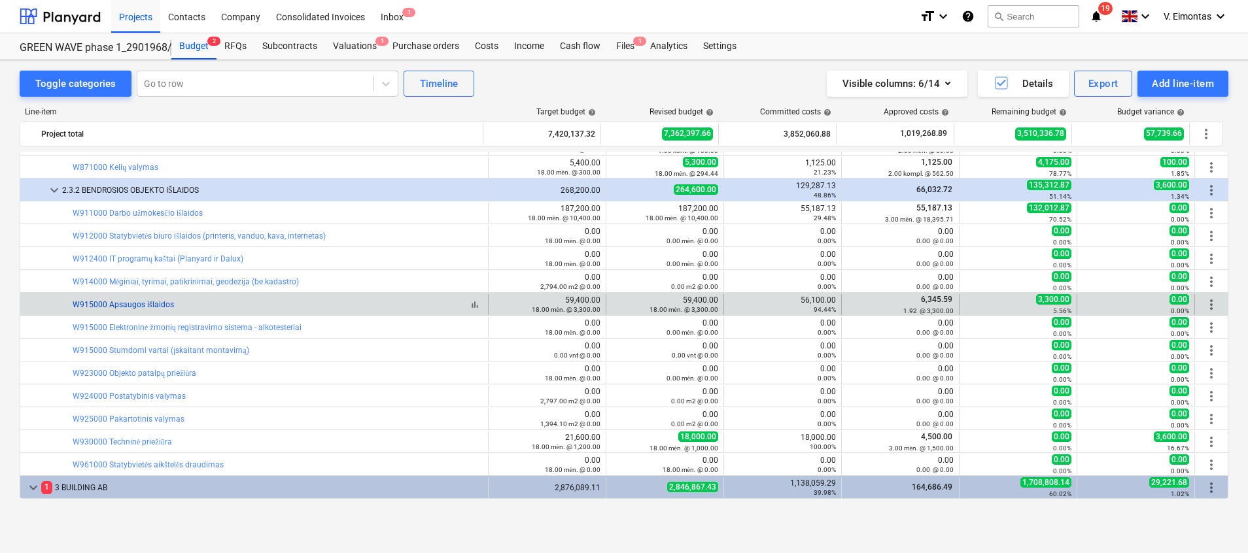
click at [156, 308] on link "W915000 Apsaugos išlaidos" at bounding box center [123, 304] width 101 height 9
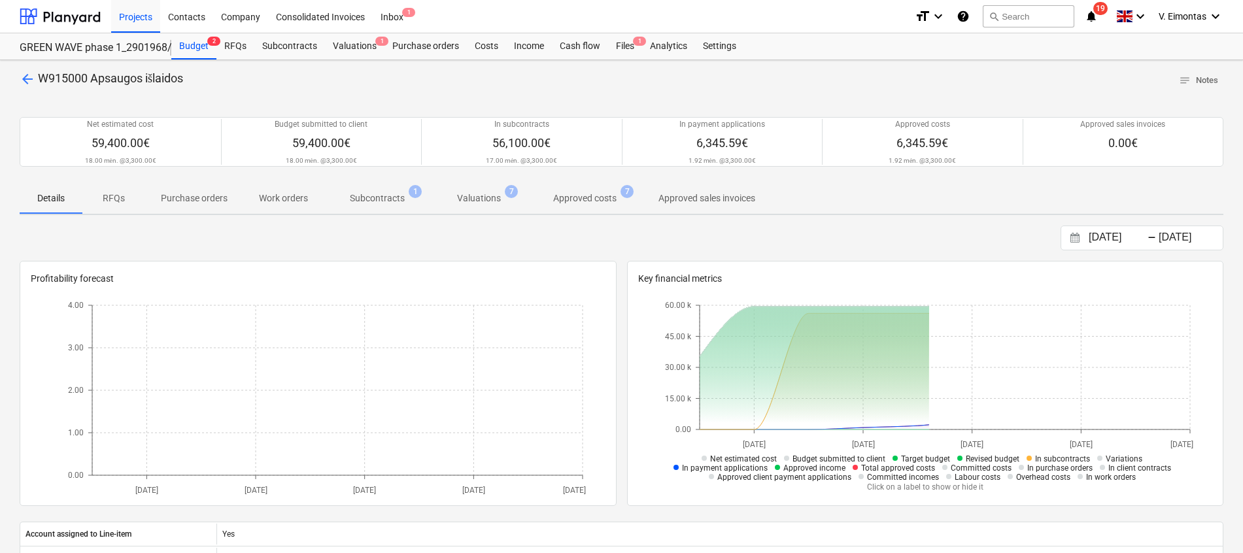
click at [399, 203] on p "Subcontracts" at bounding box center [377, 199] width 55 height 14
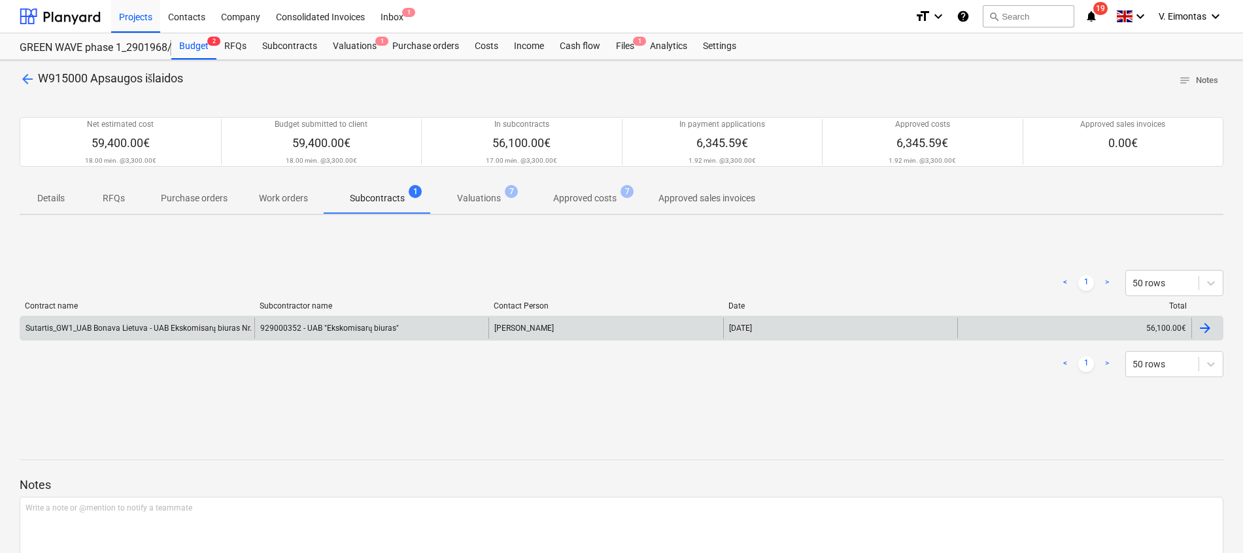
click at [318, 328] on div "929000352 - UAB "Ekskomisarų biuras"" at bounding box center [371, 328] width 234 height 21
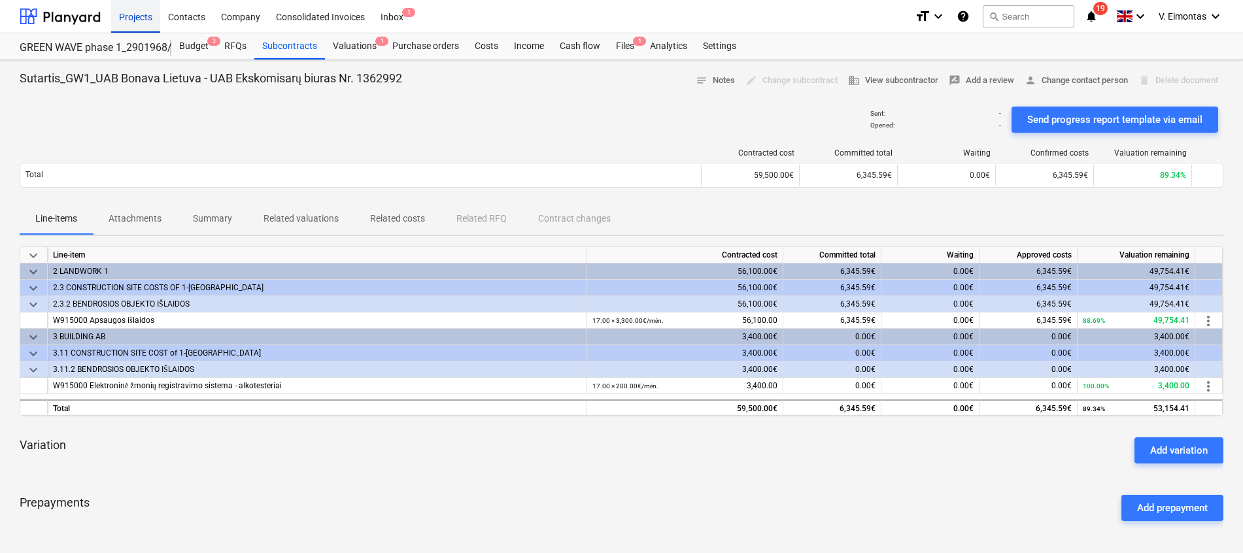
click at [131, 16] on div "Projects" at bounding box center [135, 15] width 49 height 33
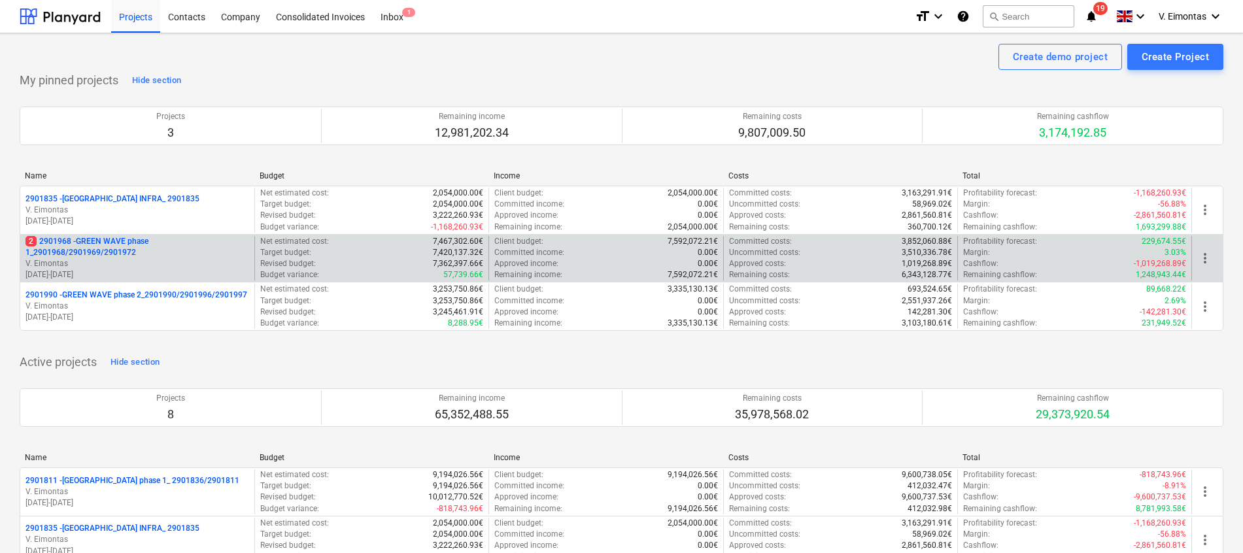
click at [86, 247] on p "2 2901968 - GREEN WAVE phase 1_2901968/2901969/2901972" at bounding box center [138, 247] width 224 height 22
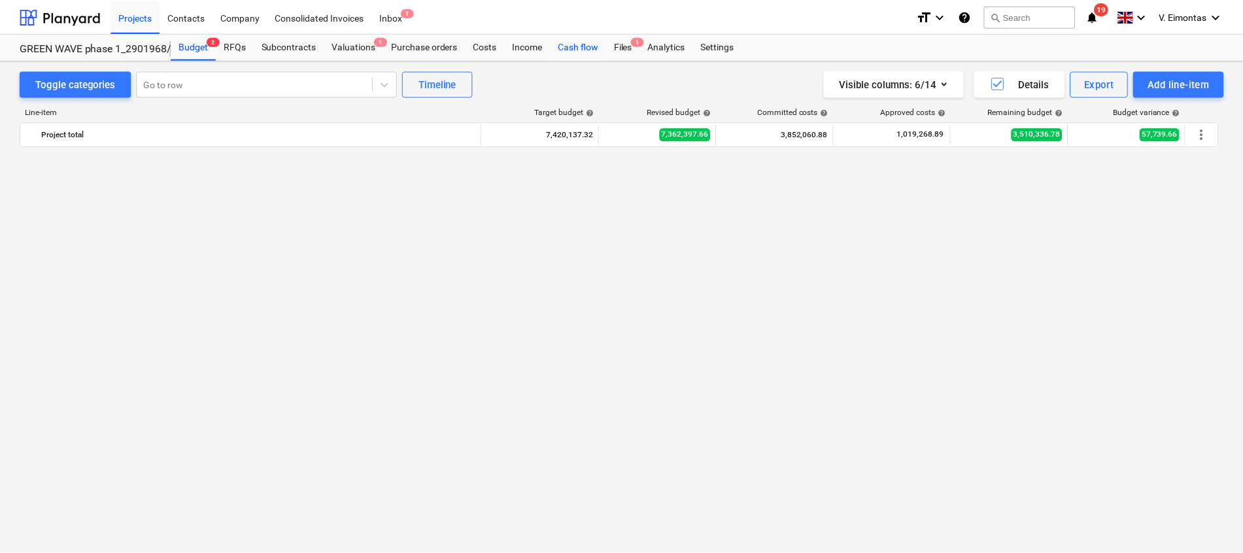
scroll to position [981, 0]
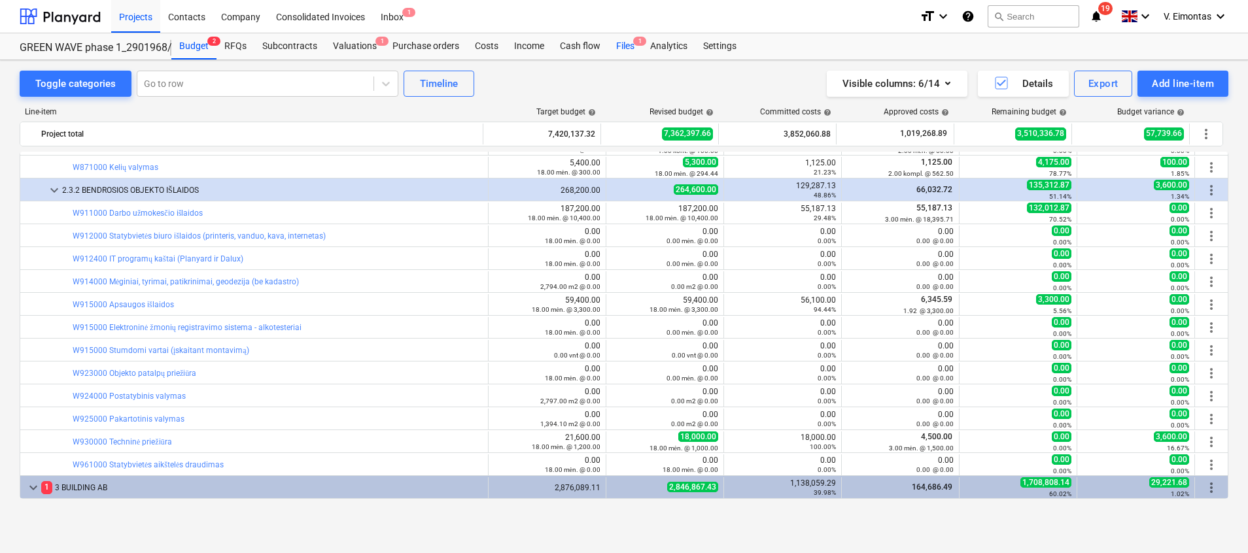
click at [618, 46] on div "Files 1" at bounding box center [625, 46] width 34 height 26
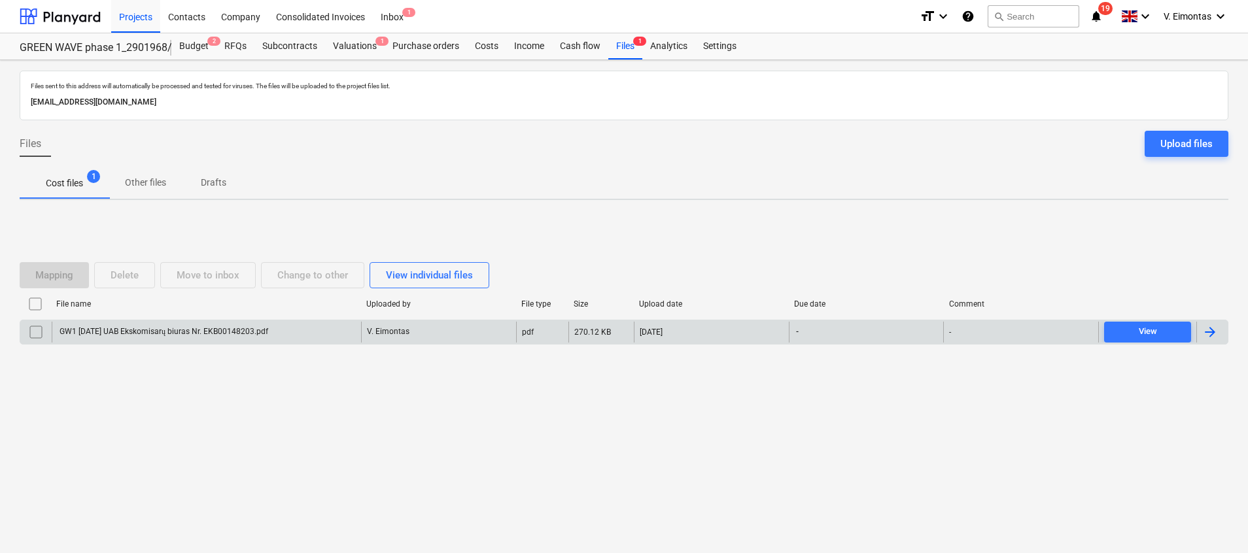
click at [268, 334] on div "GW1 [DATE] UAB Ekskomisarų biuras Nr. EKB00148203.pdf" at bounding box center [163, 332] width 211 height 10
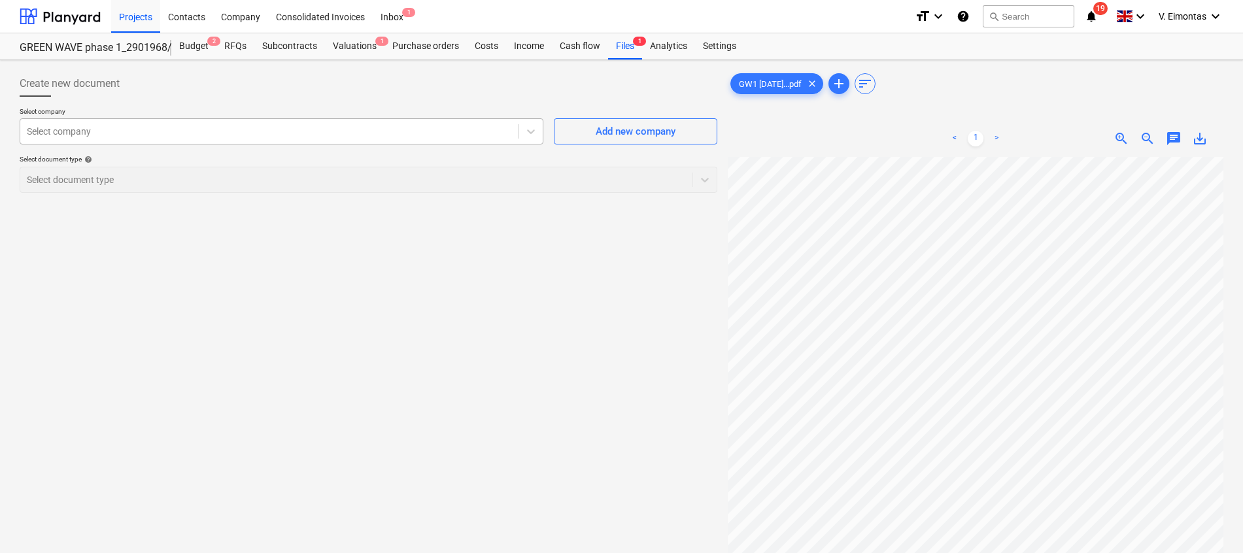
click at [146, 127] on div at bounding box center [269, 131] width 485 height 13
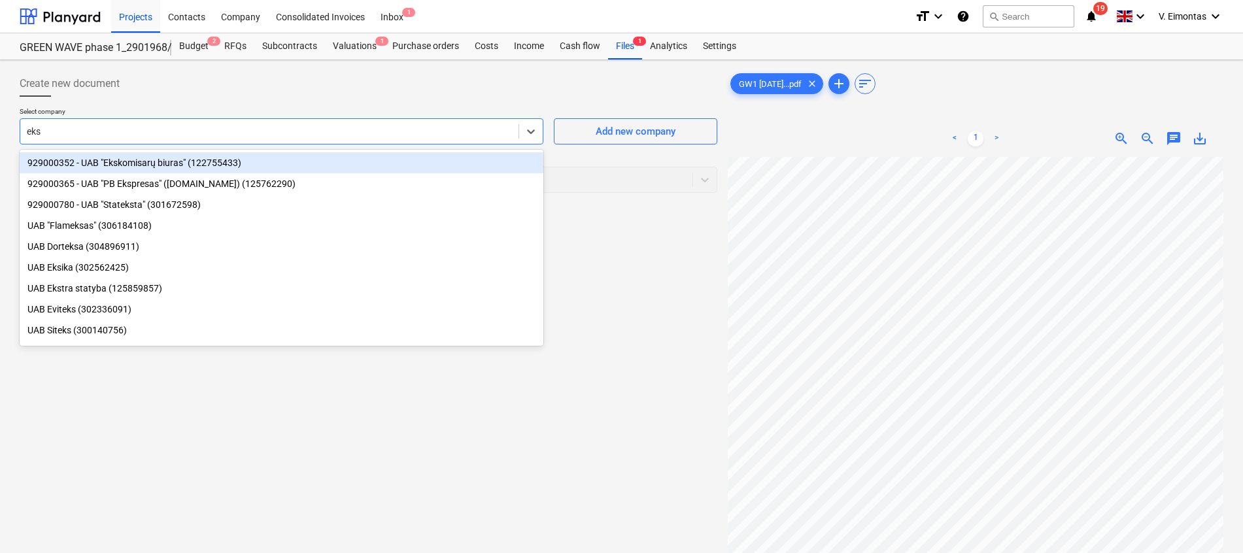
type input "eksk"
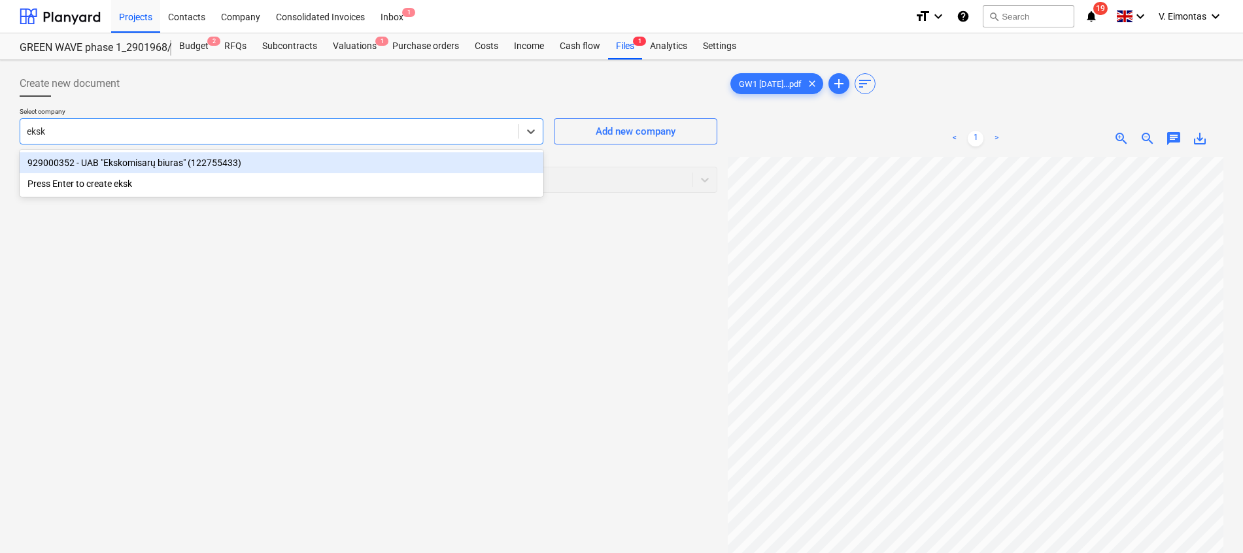
click at [188, 165] on div "929000352 - UAB "Ekskomisarų biuras" (122755433)" at bounding box center [282, 162] width 524 height 21
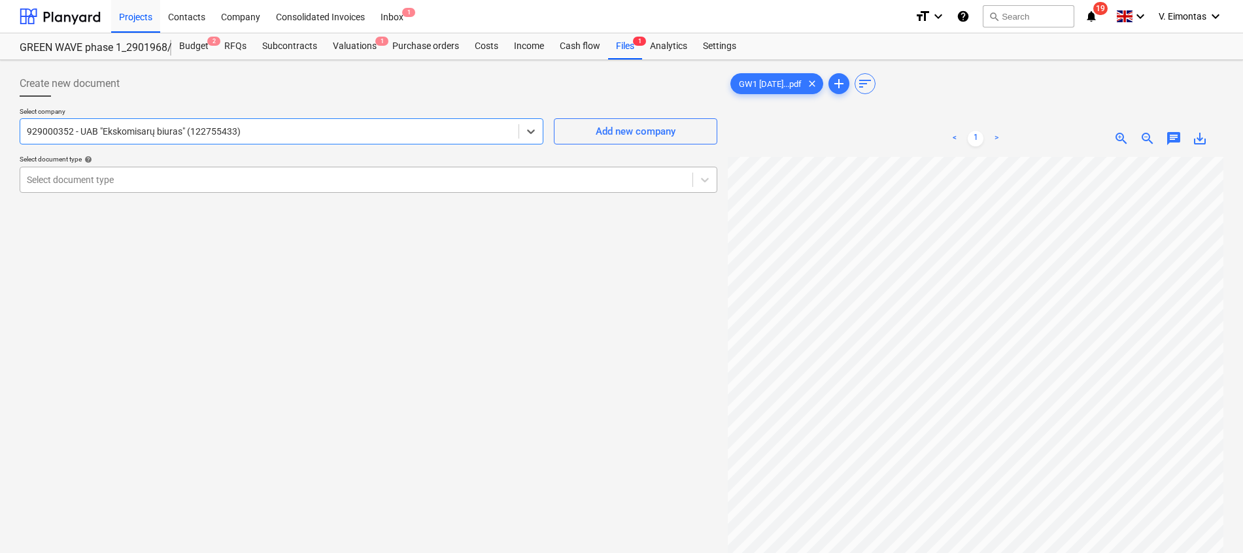
click at [185, 180] on div at bounding box center [356, 179] width 659 height 13
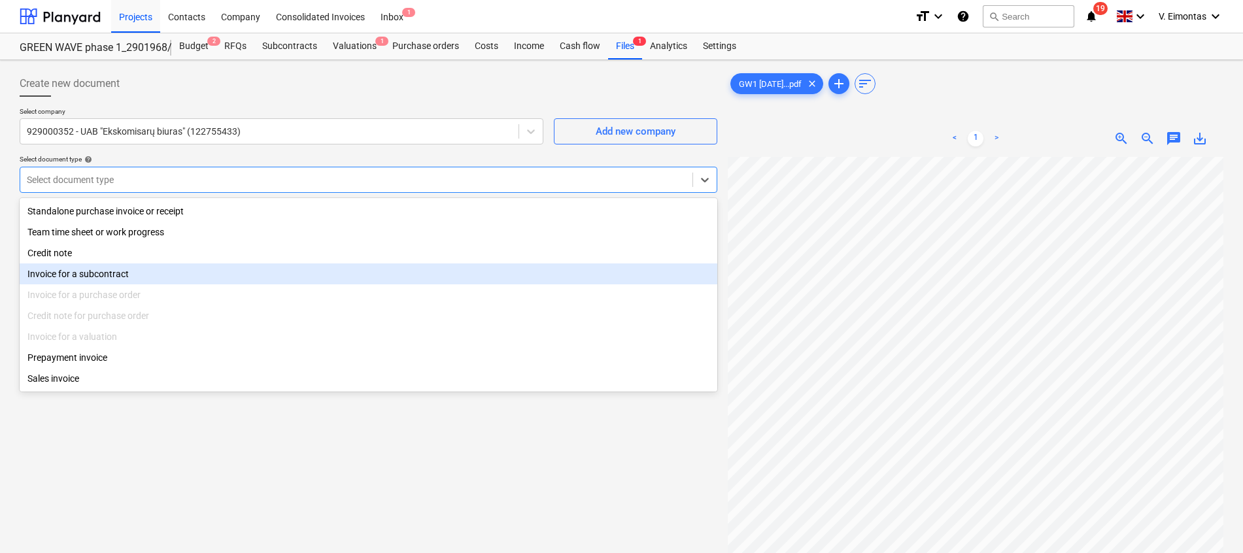
click at [126, 276] on div "Invoice for a subcontract" at bounding box center [369, 274] width 698 height 21
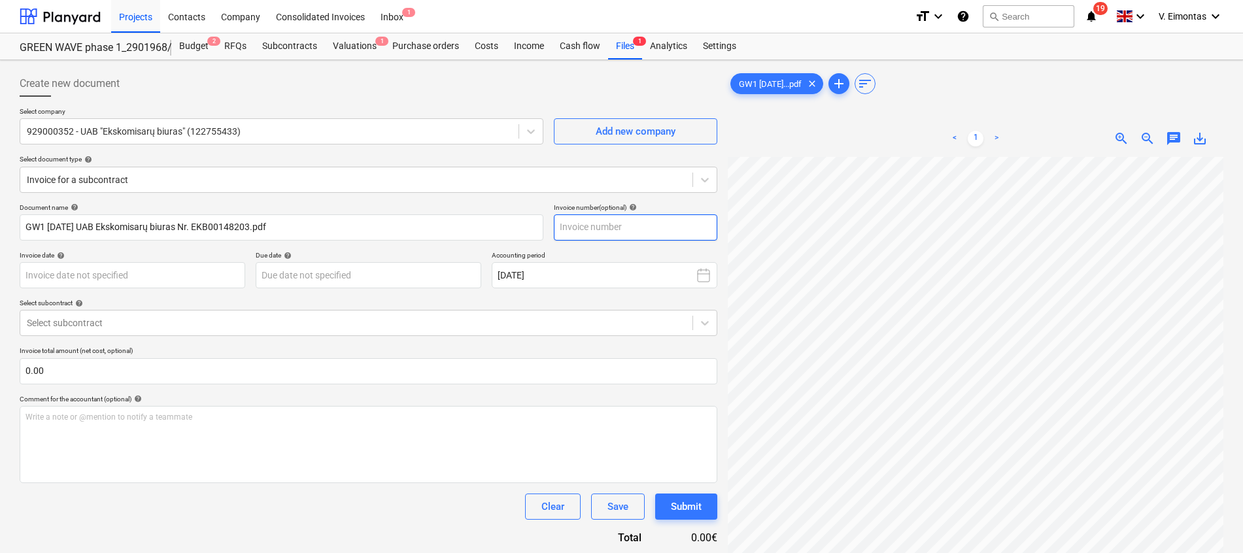
scroll to position [0, 95]
click at [628, 218] on input "text" at bounding box center [635, 227] width 163 height 26
type input "EKB00ąėūč0ę"
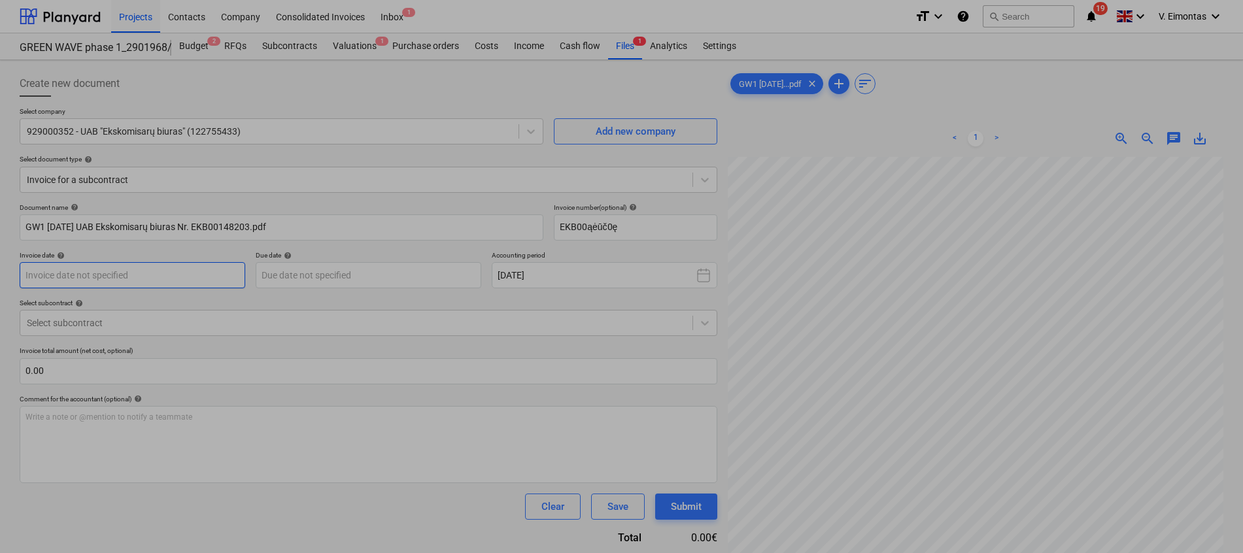
click at [93, 279] on body "Projects Contacts Company Consolidated Invoices Inbox 1 format_size keyboard_ar…" at bounding box center [621, 276] width 1243 height 553
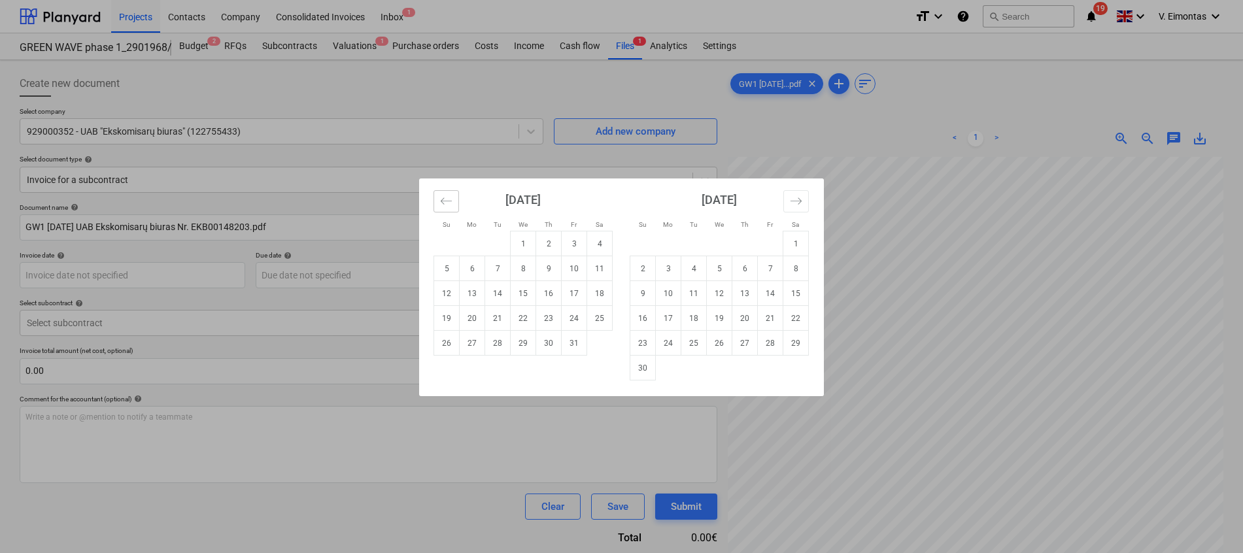
click at [442, 211] on button "Move backward to switch to the previous month." at bounding box center [447, 201] width 26 height 22
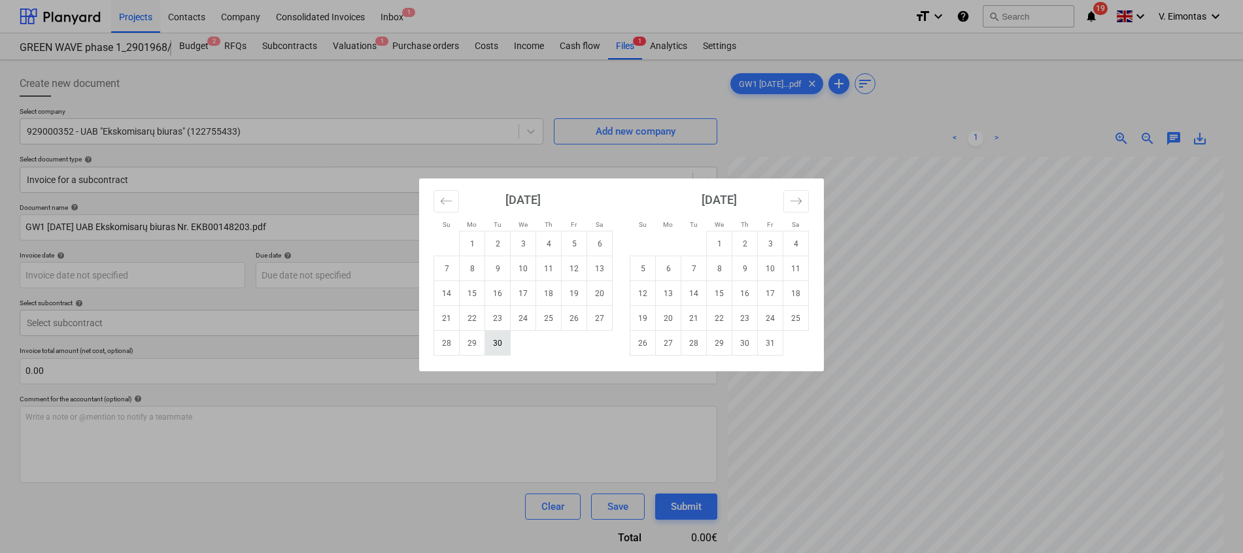
click at [501, 343] on td "30" at bounding box center [498, 343] width 26 height 25
type input "[DATE]"
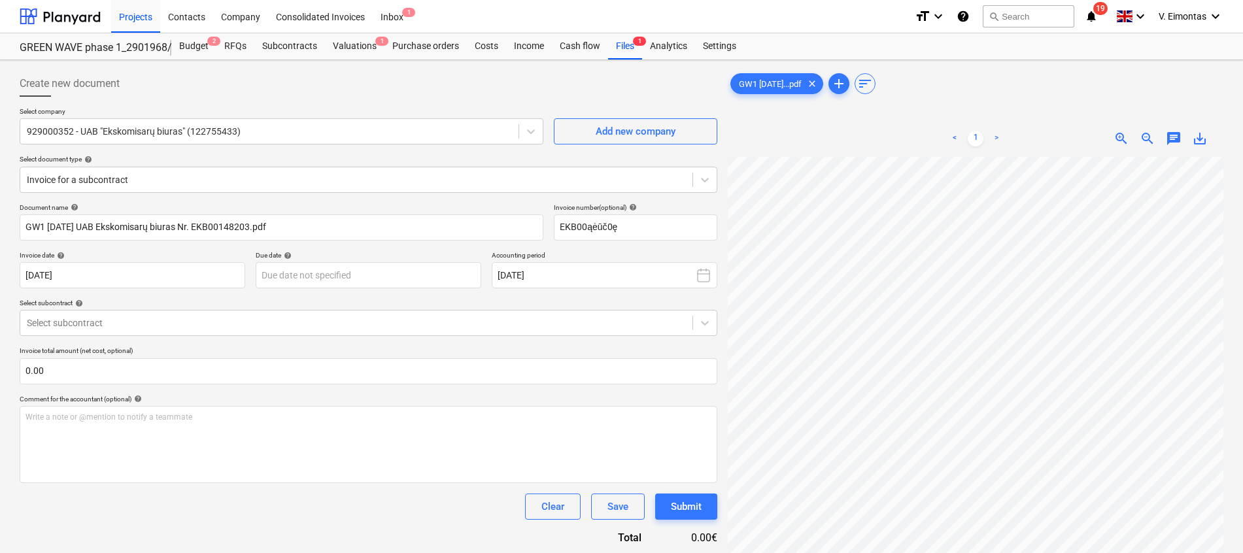
scroll to position [18, 92]
click at [280, 266] on body "Projects Contacts Company Consolidated Invoices Inbox 1 format_size keyboard_ar…" at bounding box center [621, 276] width 1243 height 553
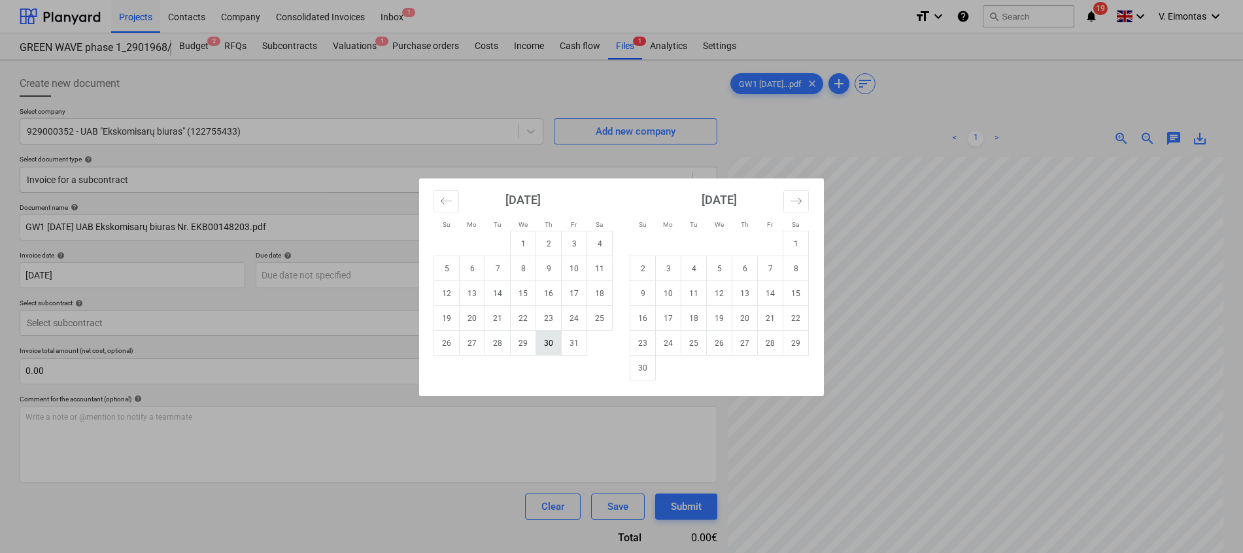
click at [551, 350] on td "30" at bounding box center [549, 343] width 26 height 25
type input "[DATE]"
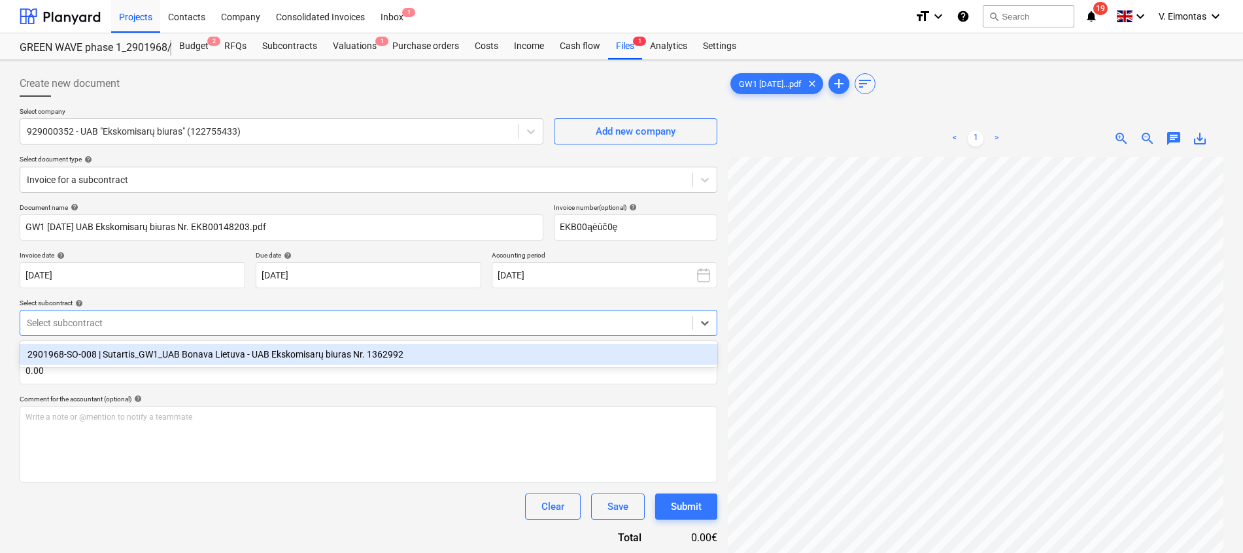
click at [214, 316] on div at bounding box center [356, 322] width 659 height 13
click at [218, 358] on div "2901968-SO-008 | Sutartis_GW1_UAB Bonava Lietuva - UAB Ekskomisarų biuras Nr. 1…" at bounding box center [369, 354] width 698 height 21
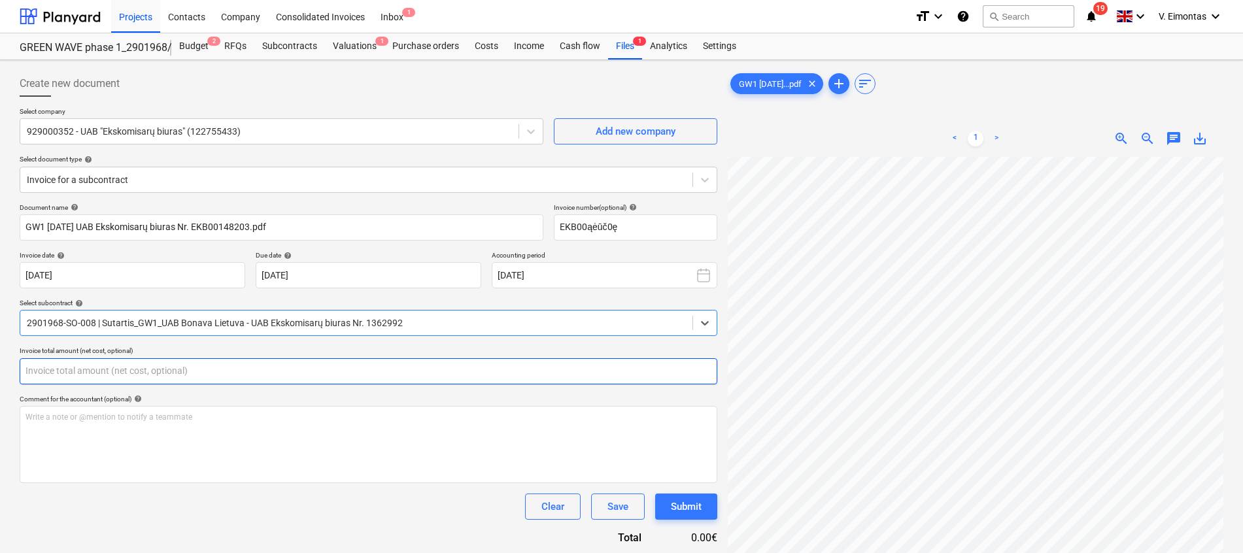
click at [163, 382] on input "text" at bounding box center [369, 371] width 698 height 26
type input "0.00"
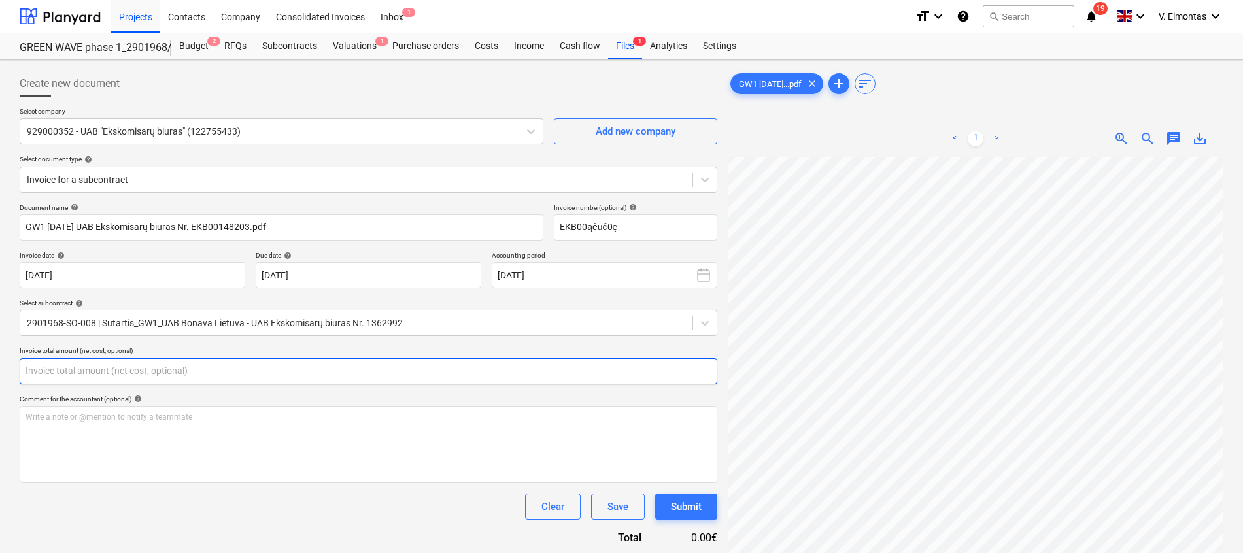
scroll to position [312, 92]
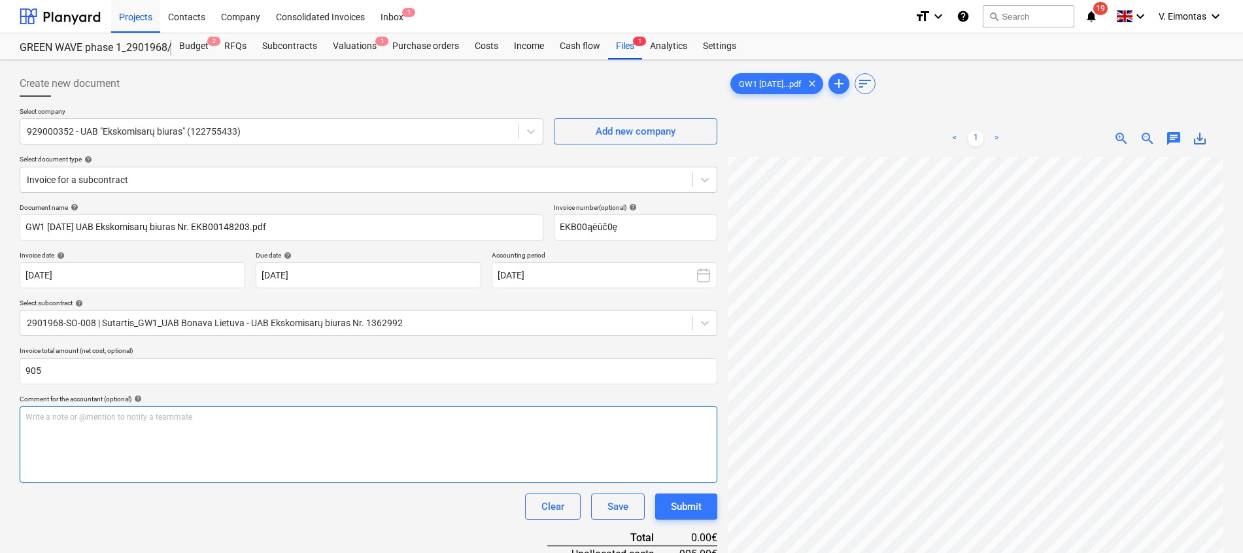
type input "905.00"
click at [390, 471] on div "Write a note or @mention to notify a teammate [PERSON_NAME]" at bounding box center [369, 444] width 698 height 77
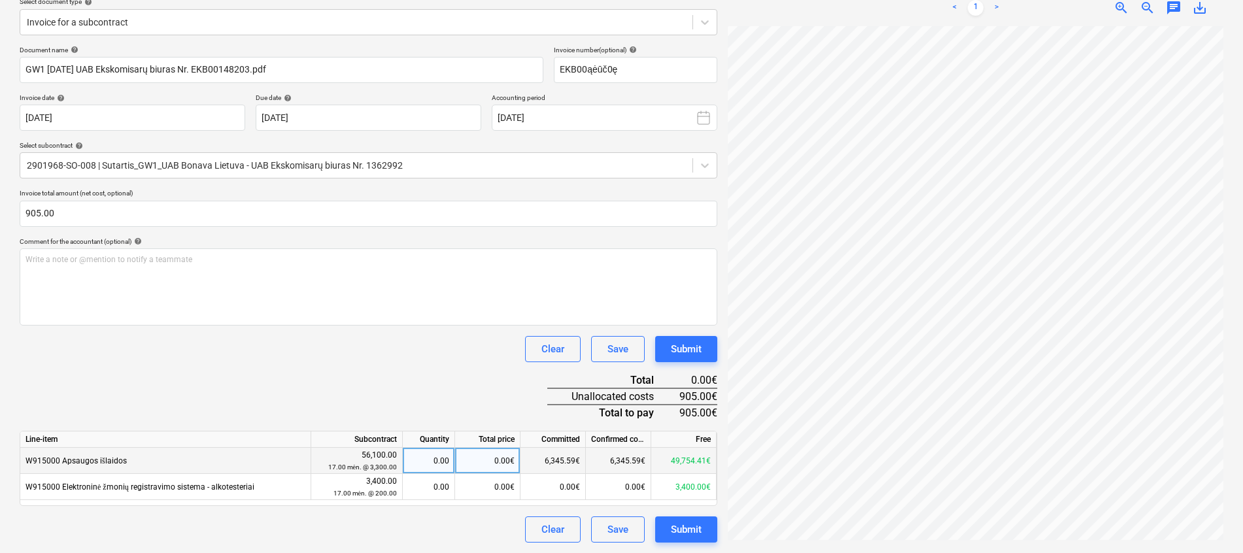
click at [497, 460] on div "0.00€" at bounding box center [487, 461] width 65 height 26
type input "905"
click at [439, 368] on div "Document name help GW1 [DATE] UAB Ekskomisarų biuras Nr. EKB00148203.pdf Invoic…" at bounding box center [369, 294] width 698 height 497
click at [706, 537] on button "Submit" at bounding box center [686, 530] width 62 height 26
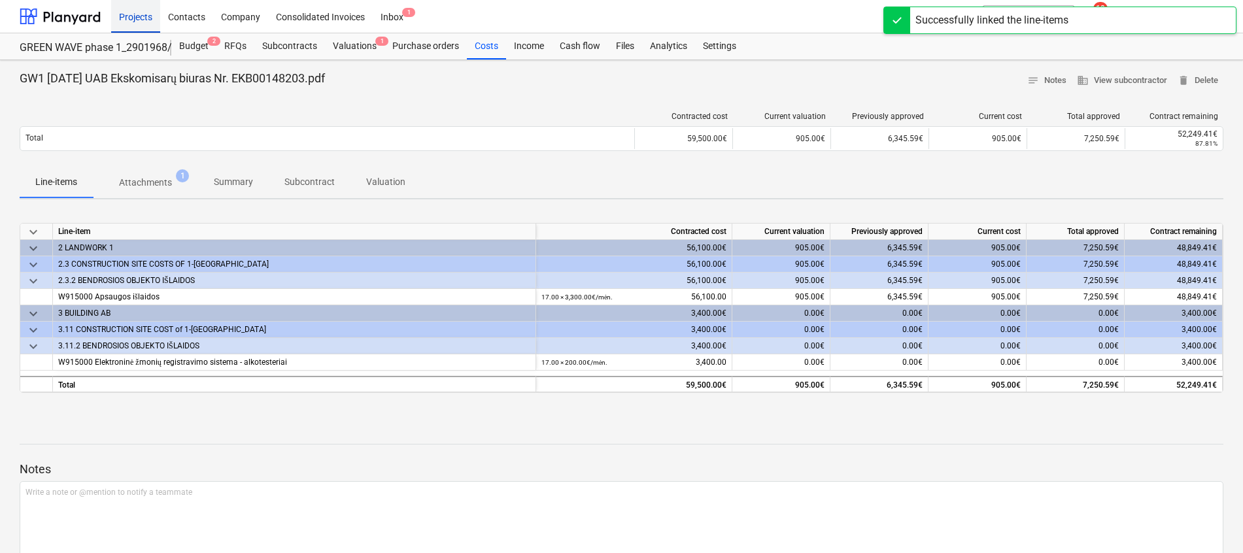
click at [133, 14] on div "Projects" at bounding box center [135, 15] width 49 height 33
